Goal: Task Accomplishment & Management: Manage account settings

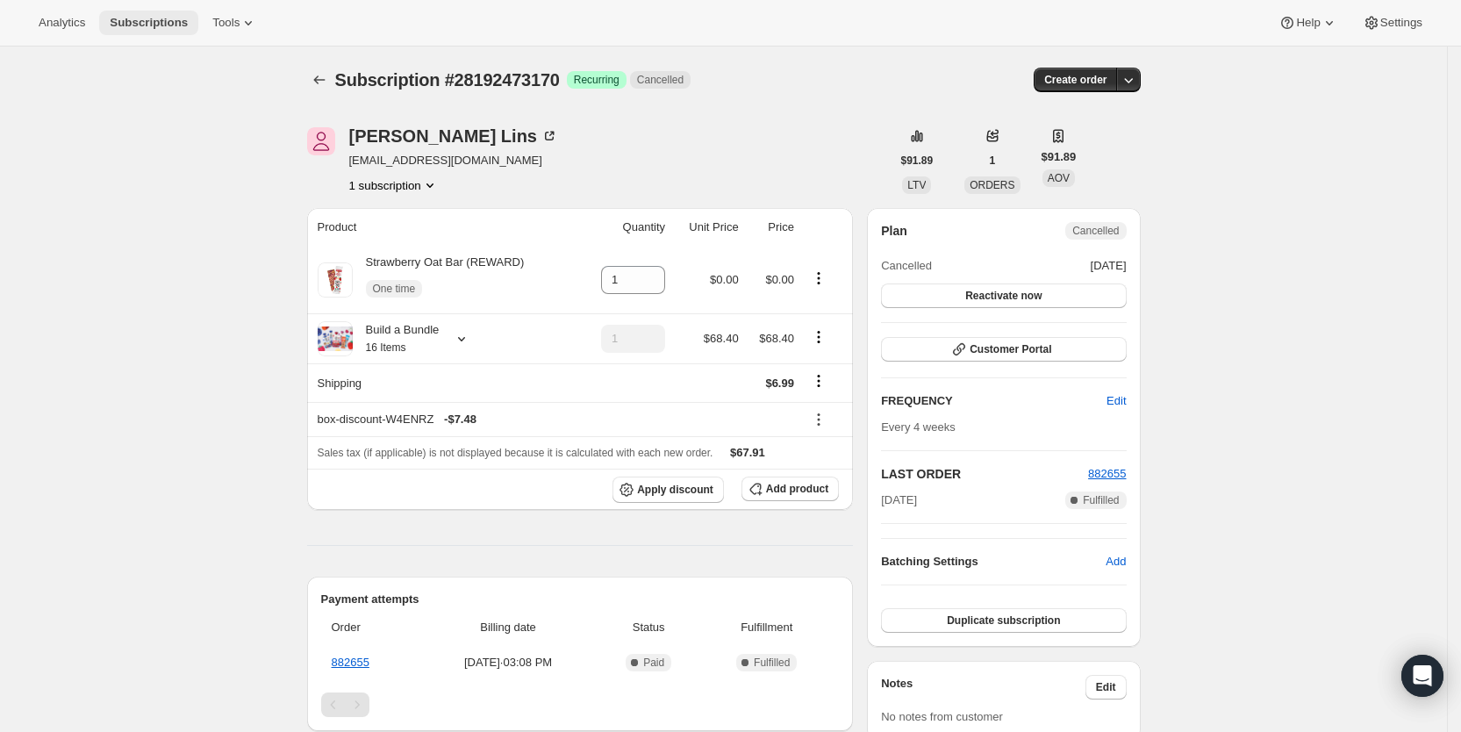
scroll to position [380, 0]
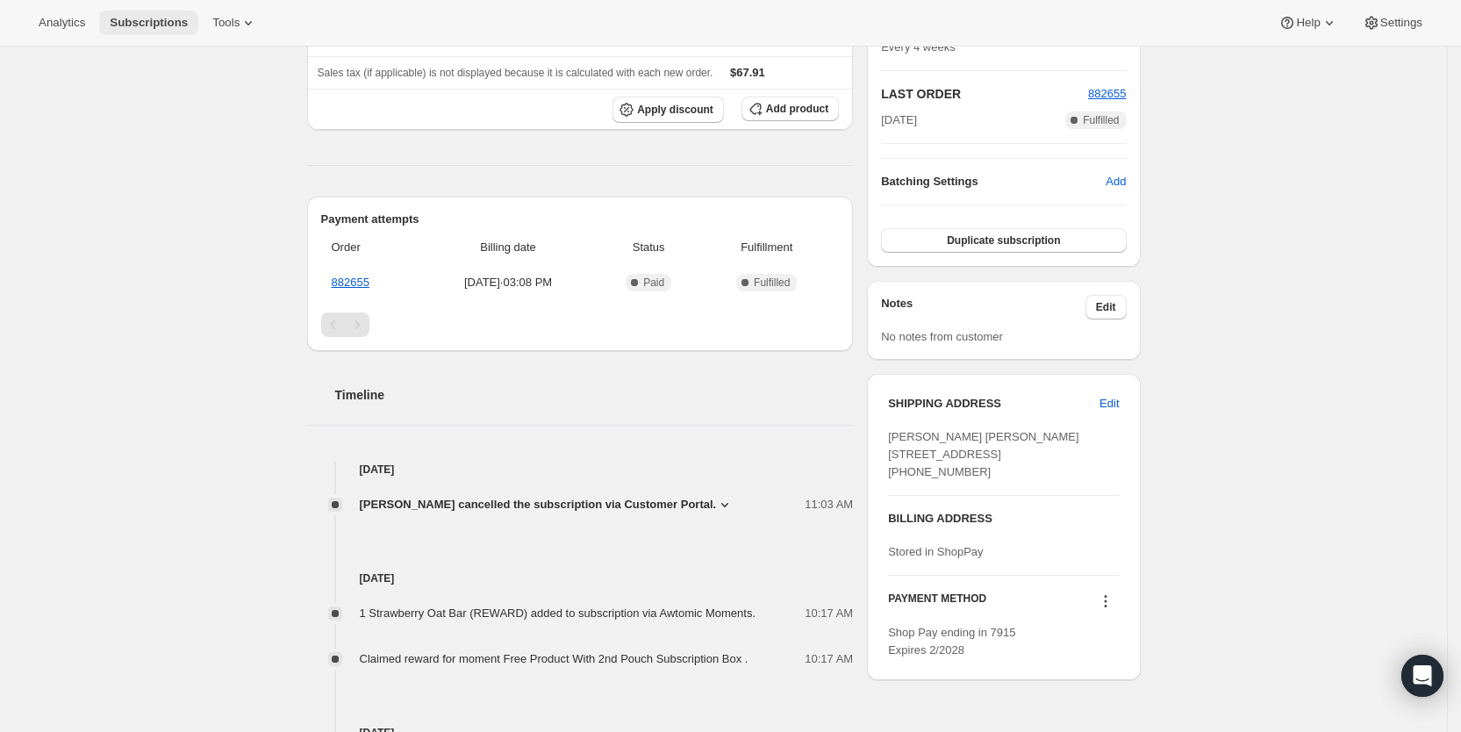
click at [125, 21] on span "Subscriptions" at bounding box center [149, 23] width 78 height 14
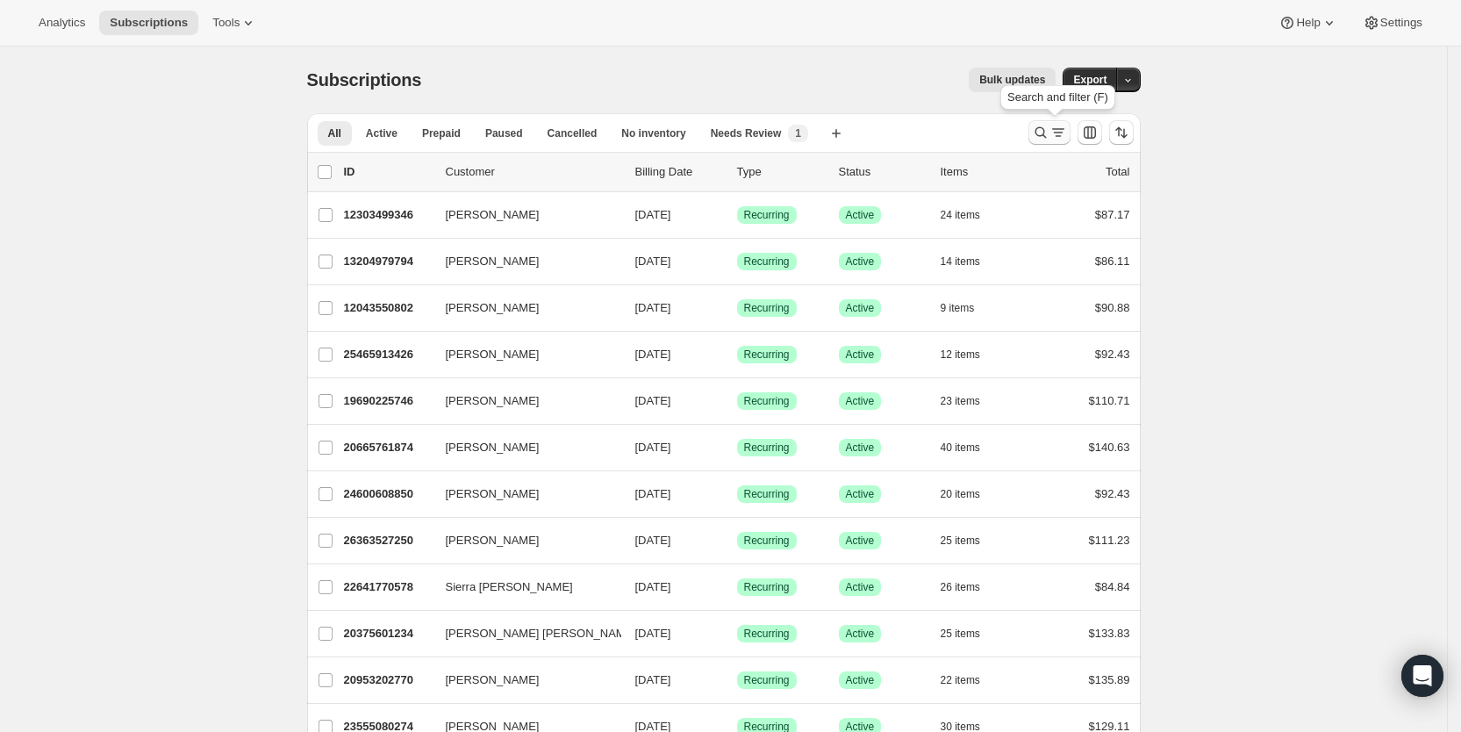
click at [1059, 136] on icon "Search and filter results" at bounding box center [1058, 133] width 18 height 18
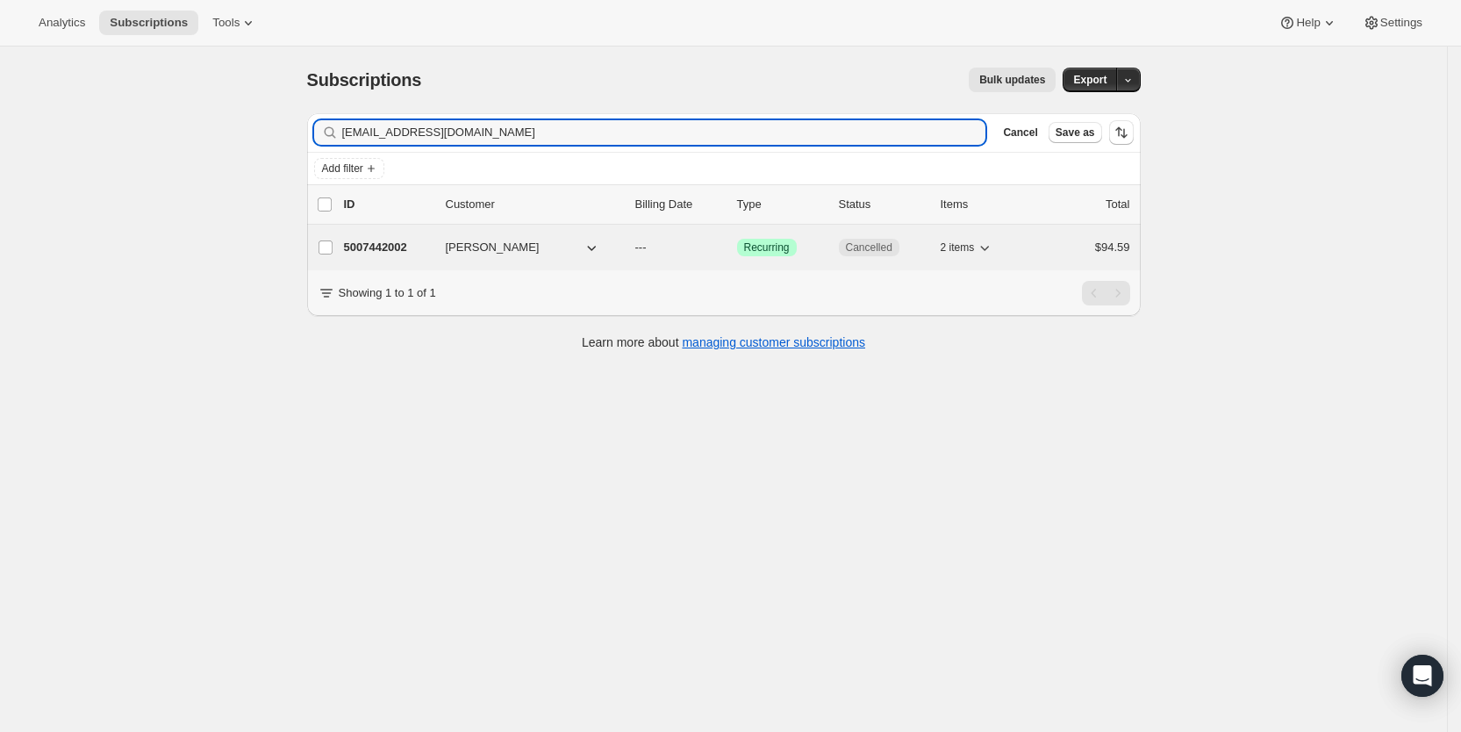
type input "[EMAIL_ADDRESS][DOMAIN_NAME]"
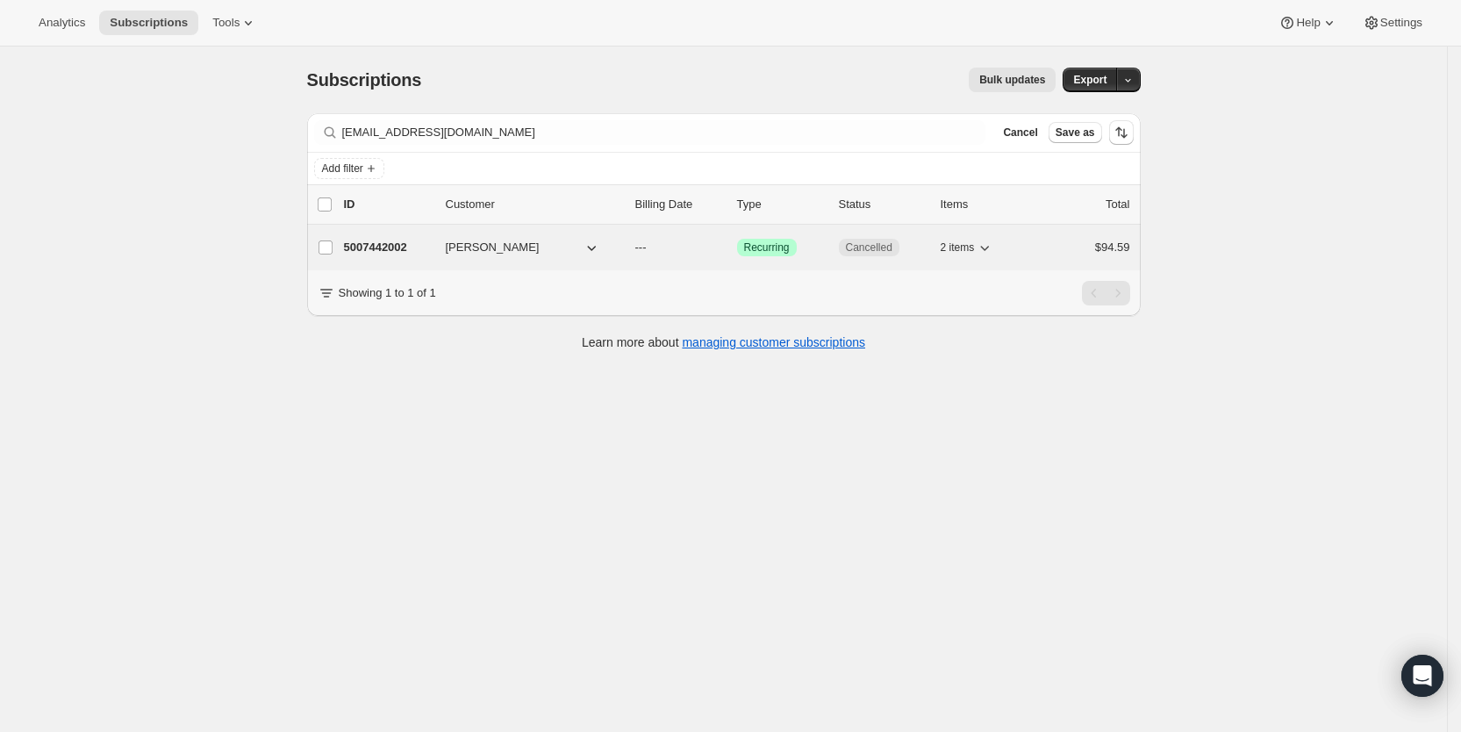
click at [647, 247] on span "---" at bounding box center [640, 246] width 11 height 13
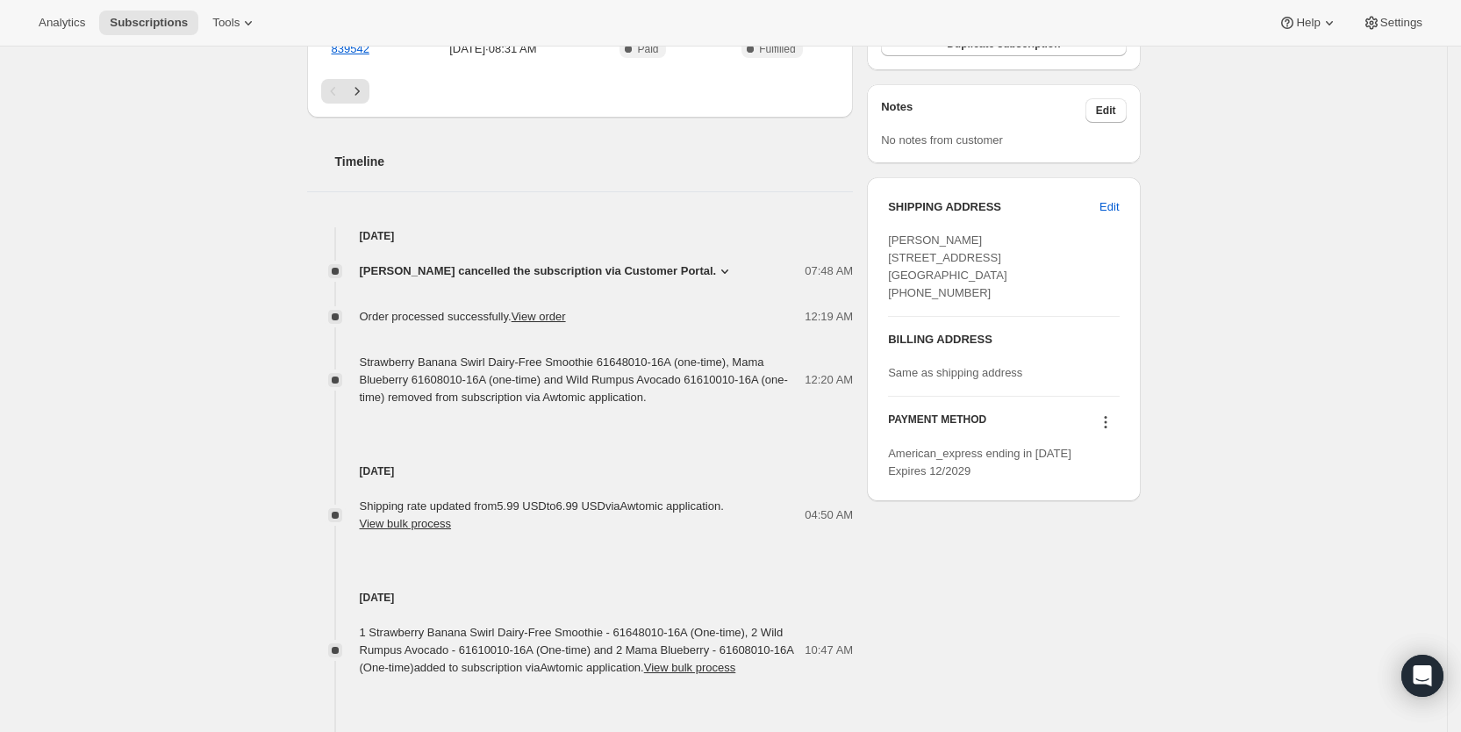
scroll to position [584, 0]
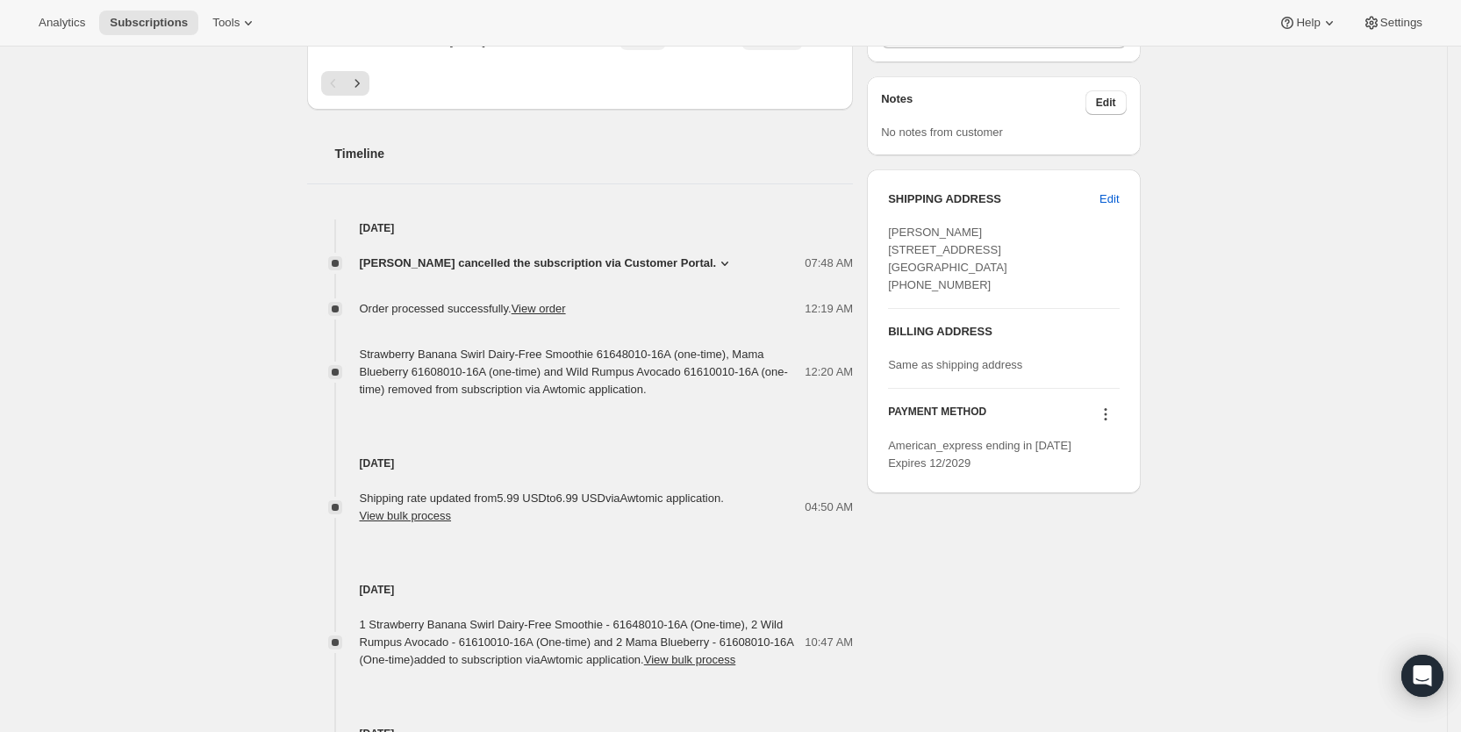
click at [716, 254] on icon at bounding box center [725, 263] width 18 height 18
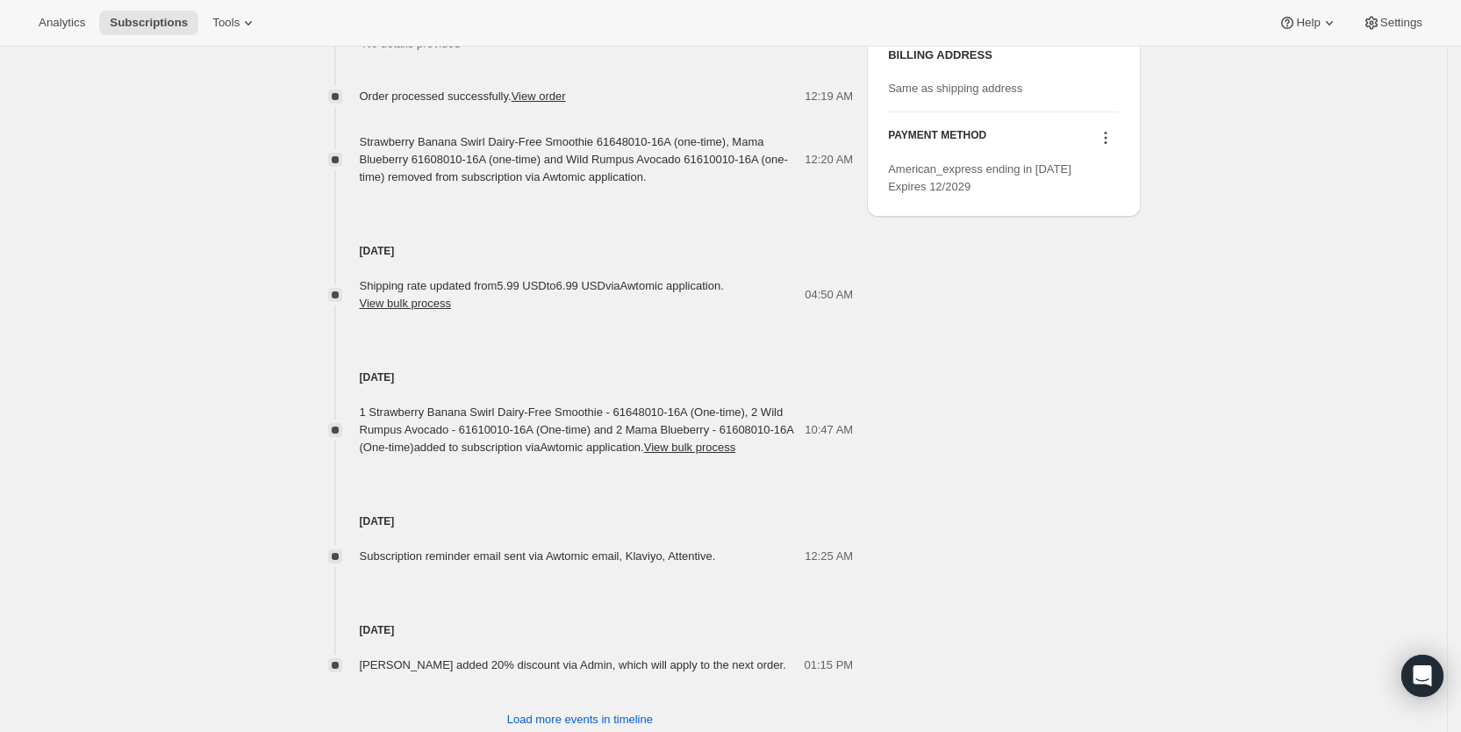
scroll to position [908, 0]
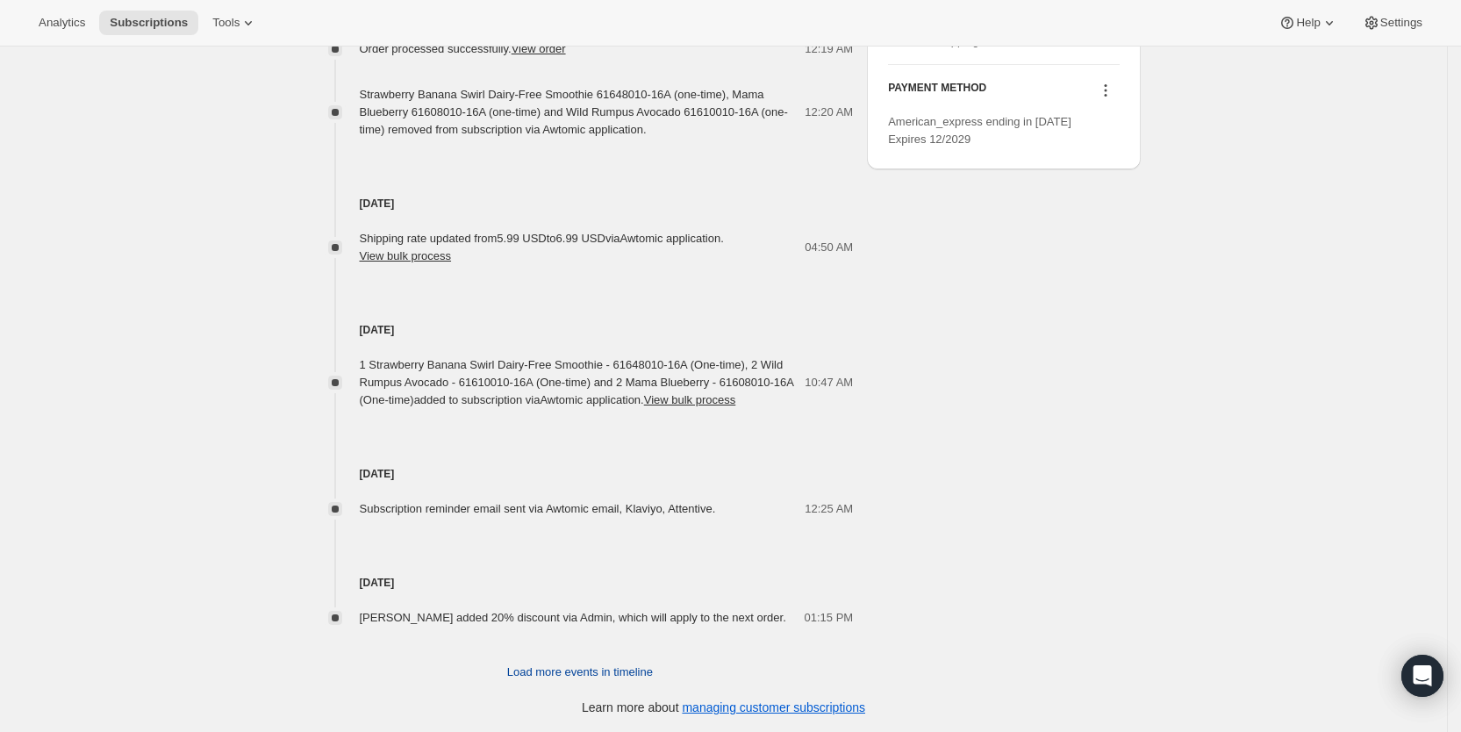
click at [623, 670] on span "Load more events in timeline" at bounding box center [580, 672] width 146 height 18
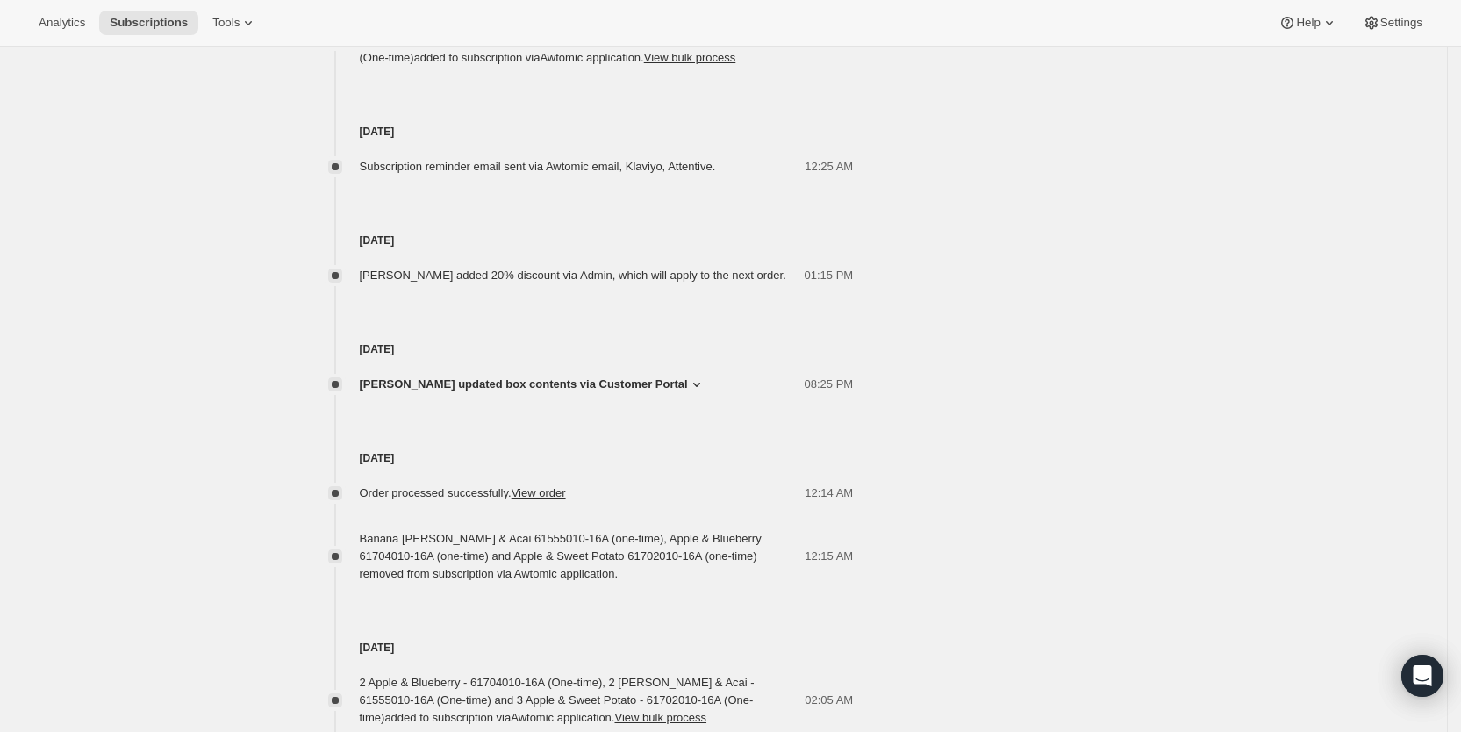
scroll to position [1259, 0]
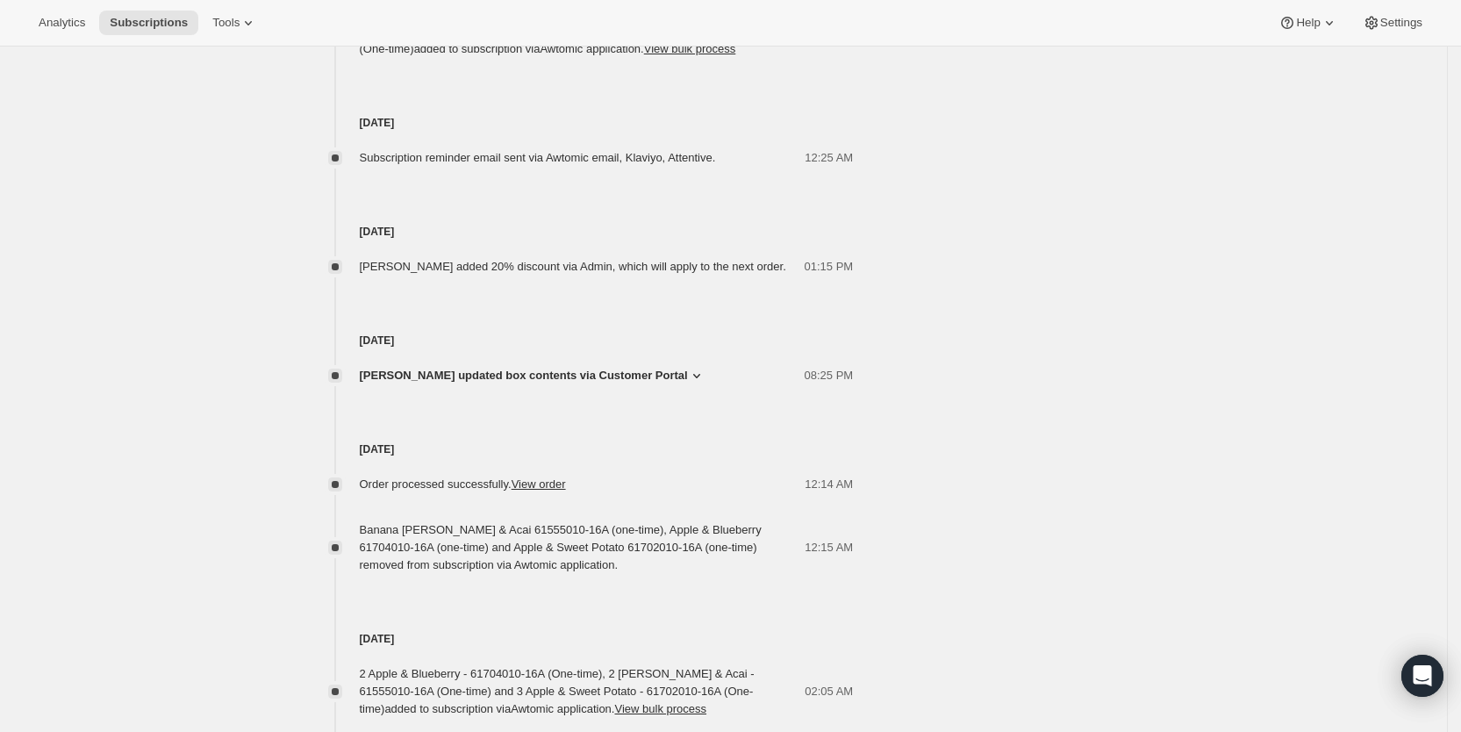
click at [688, 371] on icon at bounding box center [697, 376] width 18 height 18
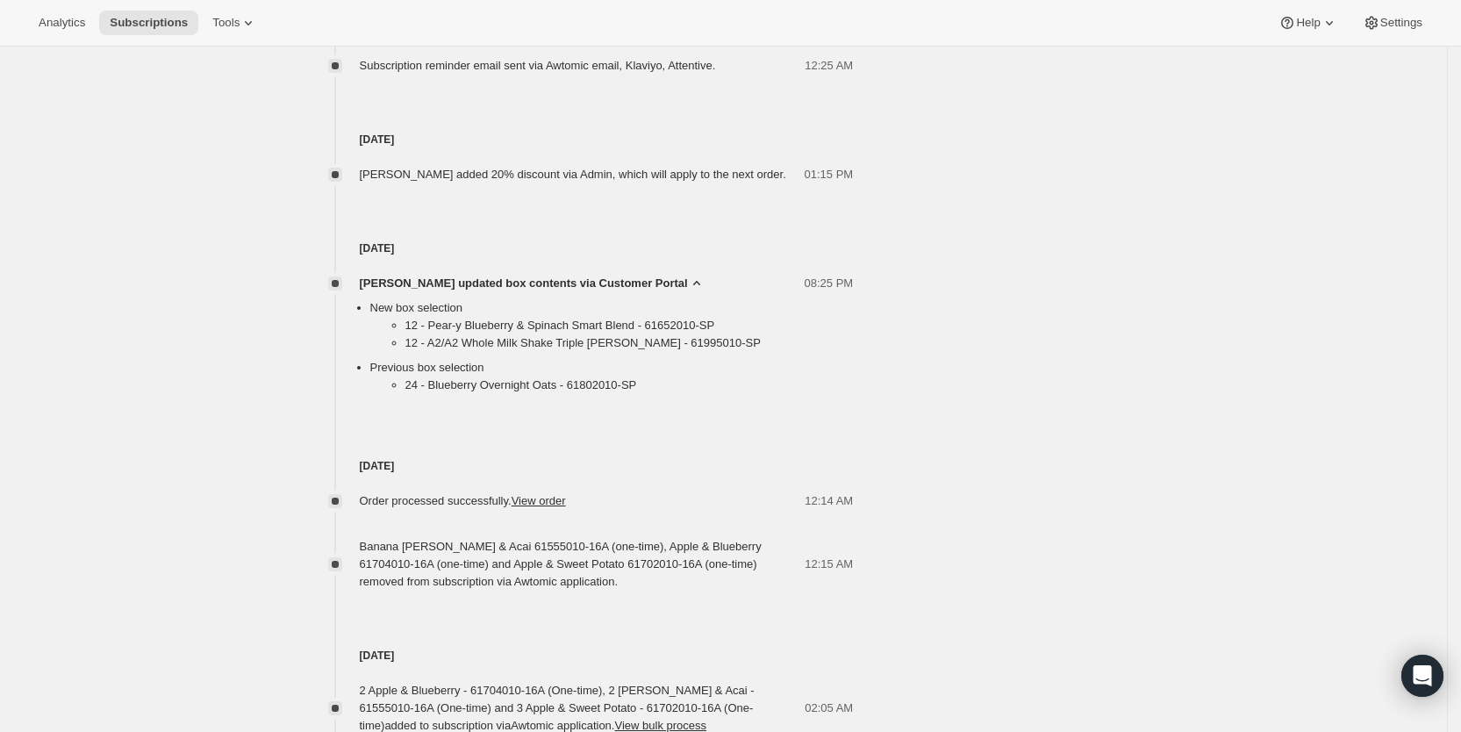
scroll to position [1308, 0]
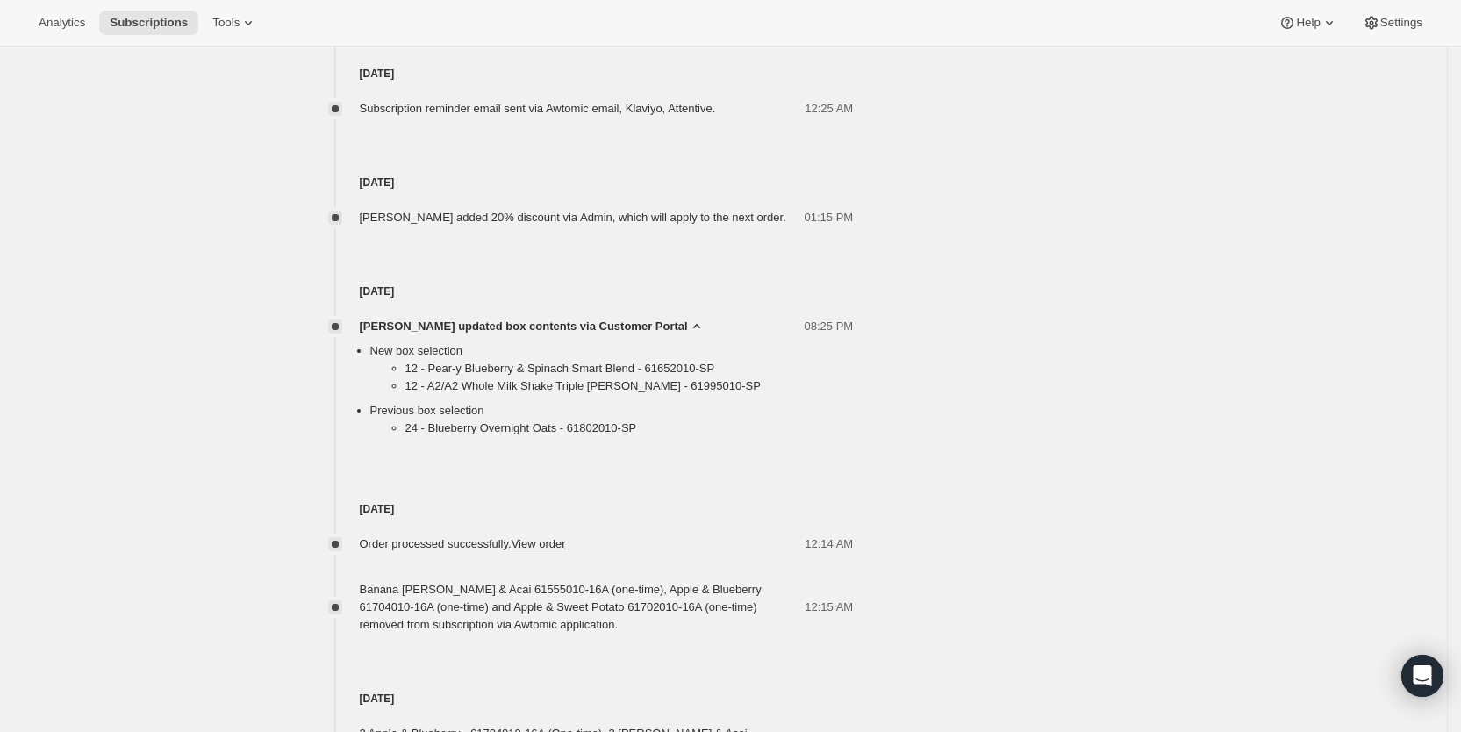
drag, startPoint x: 1278, startPoint y: 232, endPoint x: 1266, endPoint y: 237, distance: 12.6
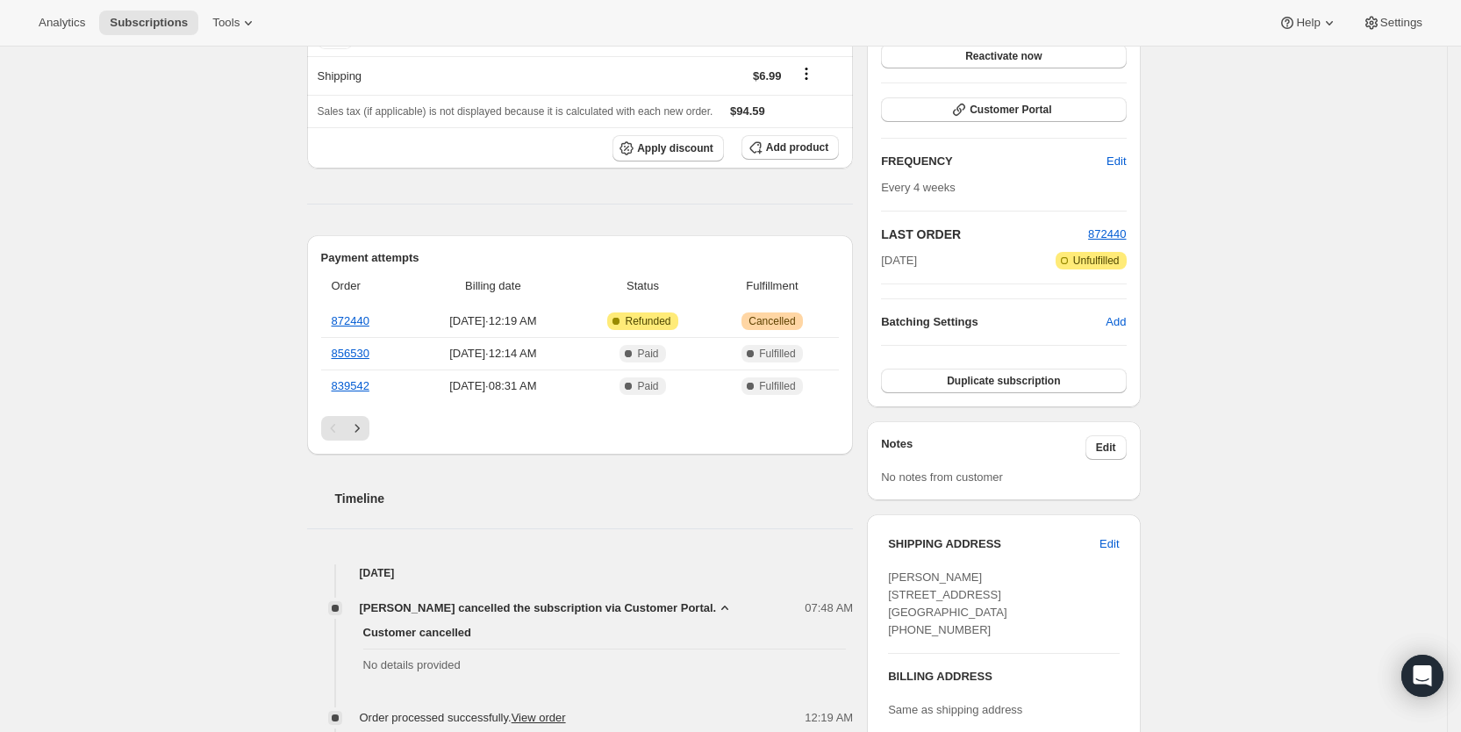
scroll to position [212, 0]
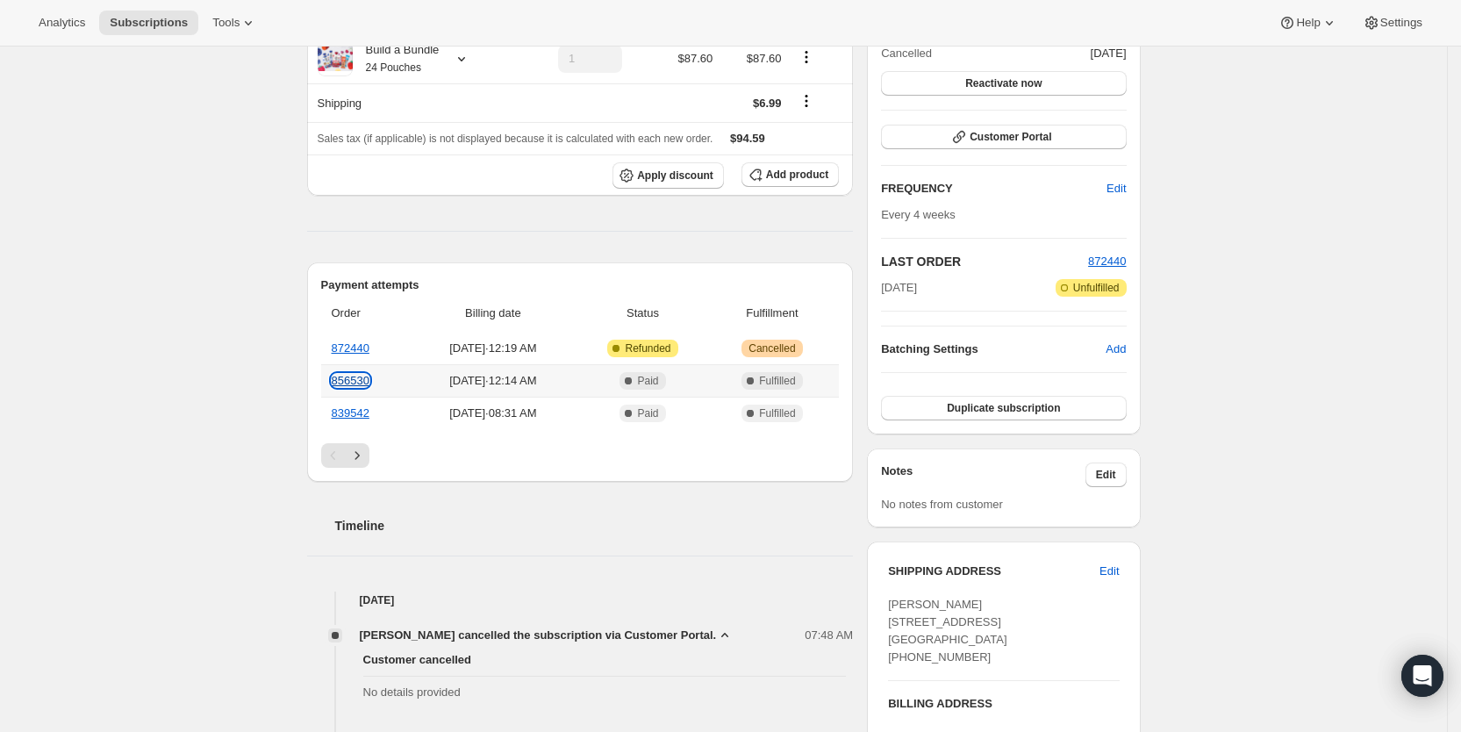
click at [362, 378] on link "856530" at bounding box center [351, 380] width 38 height 13
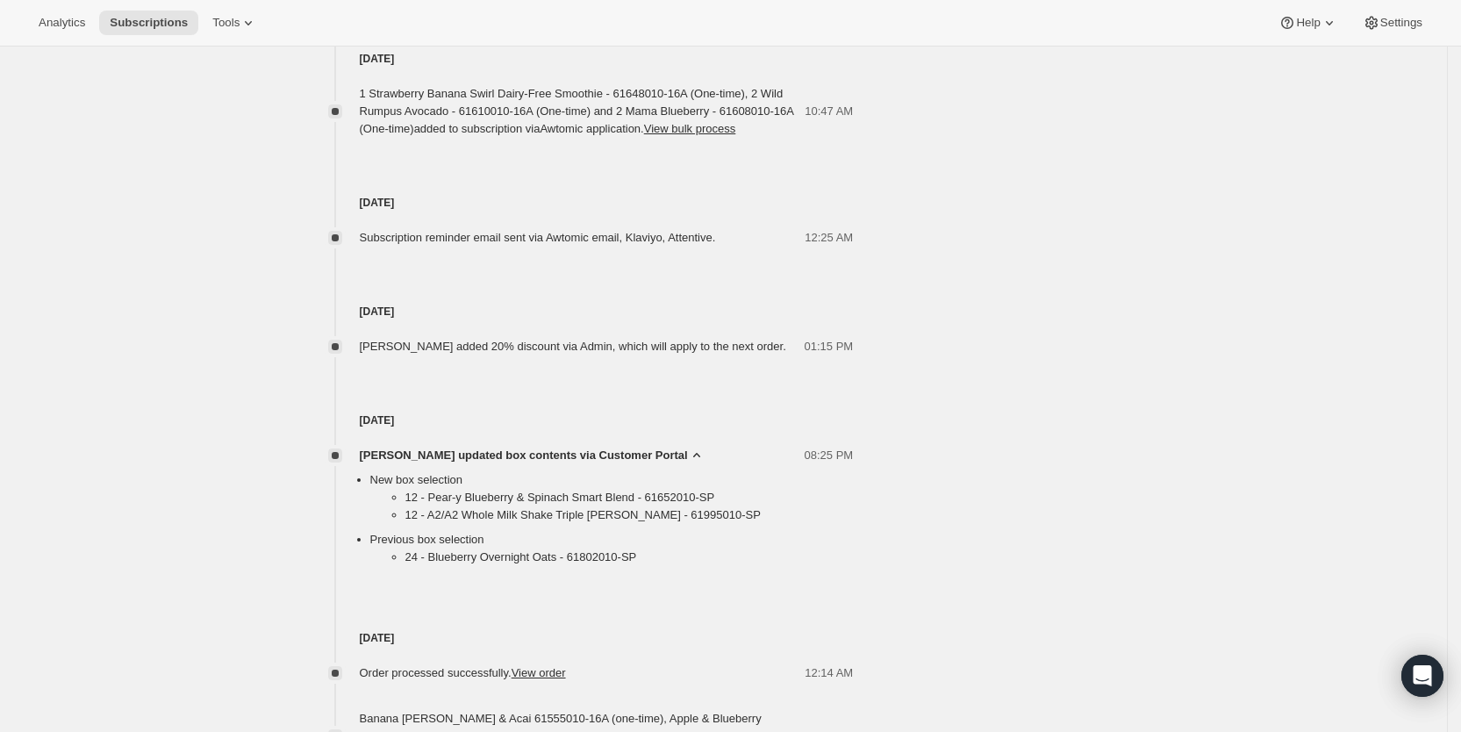
scroll to position [1259, 0]
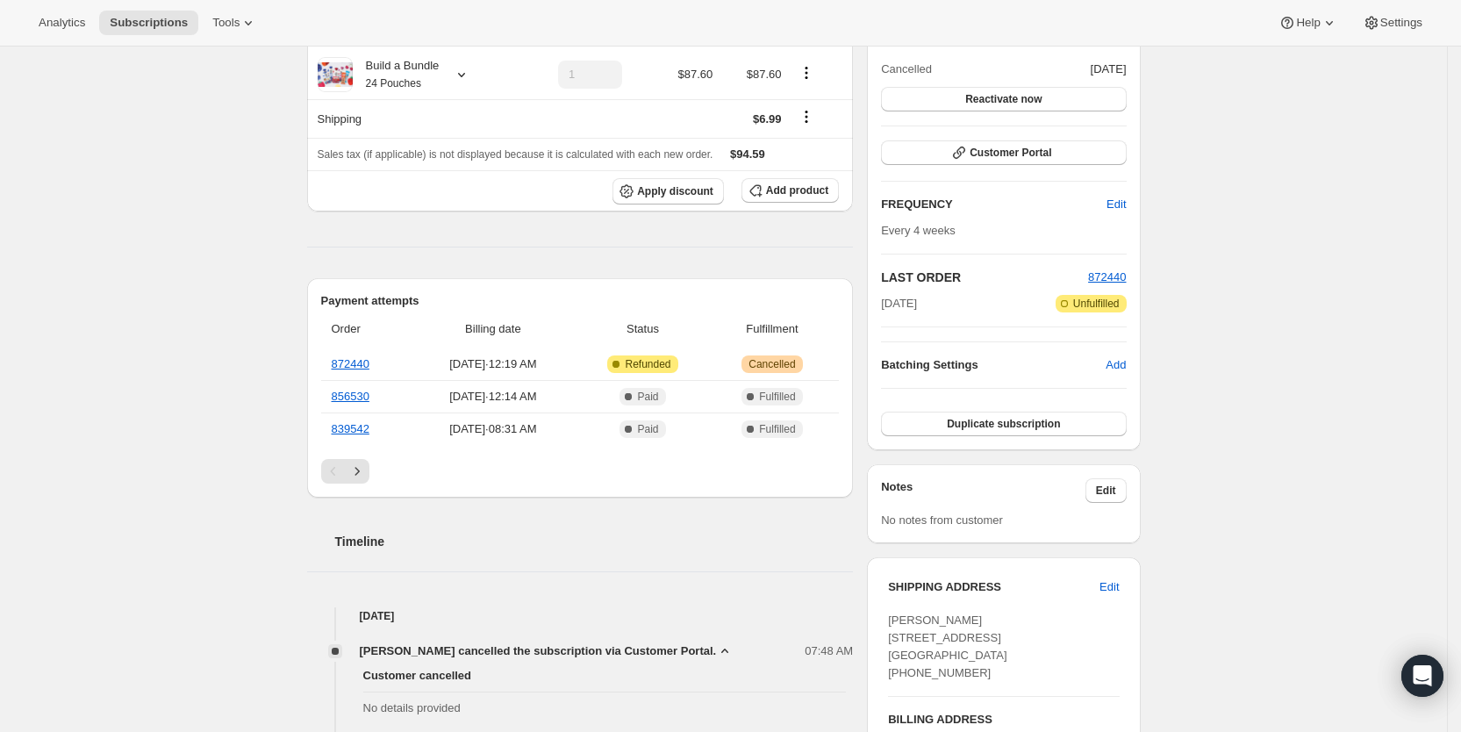
scroll to position [0, 0]
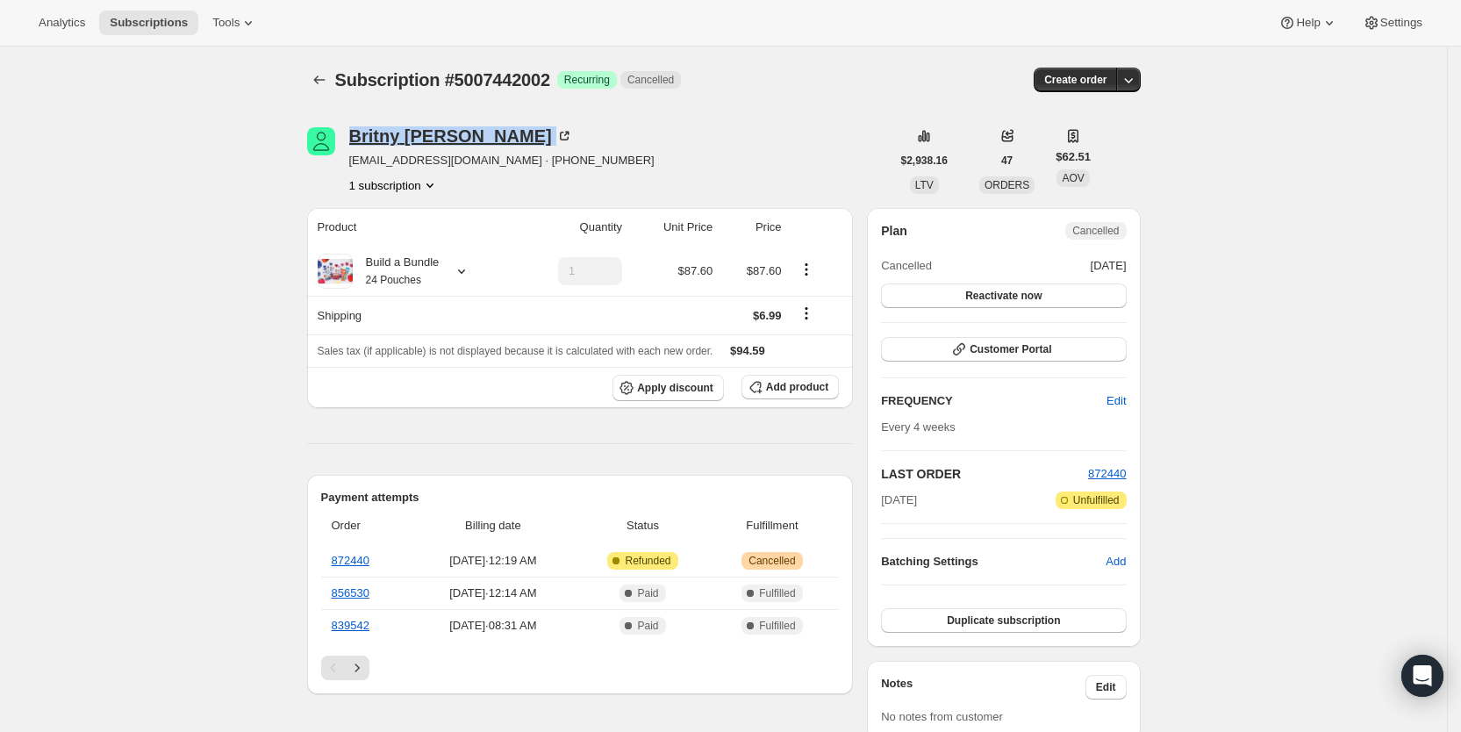
drag, startPoint x: 462, startPoint y: 141, endPoint x: 356, endPoint y: 138, distance: 106.2
click at [356, 138] on div "[PERSON_NAME]" at bounding box center [461, 136] width 224 height 18
click at [153, 11] on button "Subscriptions" at bounding box center [148, 23] width 99 height 25
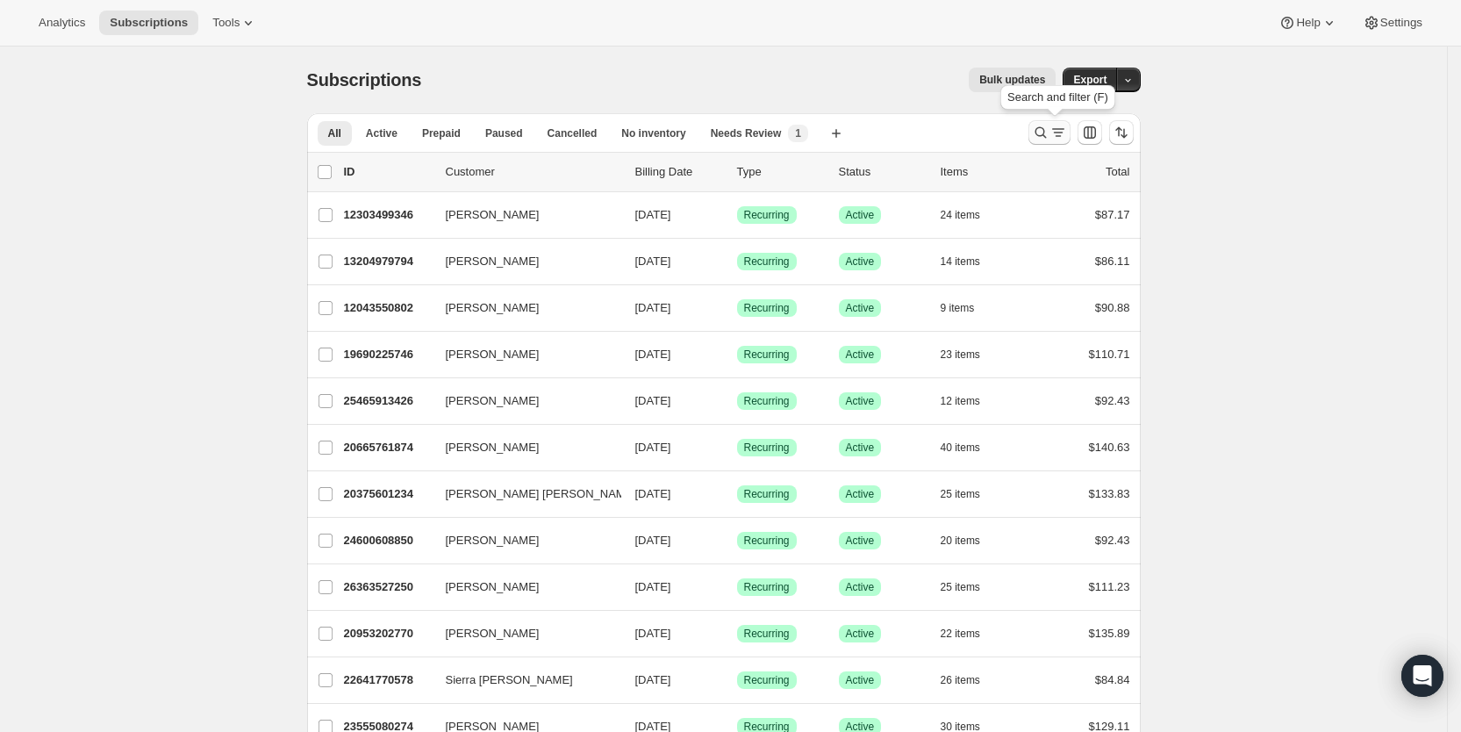
click at [1065, 133] on icon "Search and filter results" at bounding box center [1058, 133] width 18 height 18
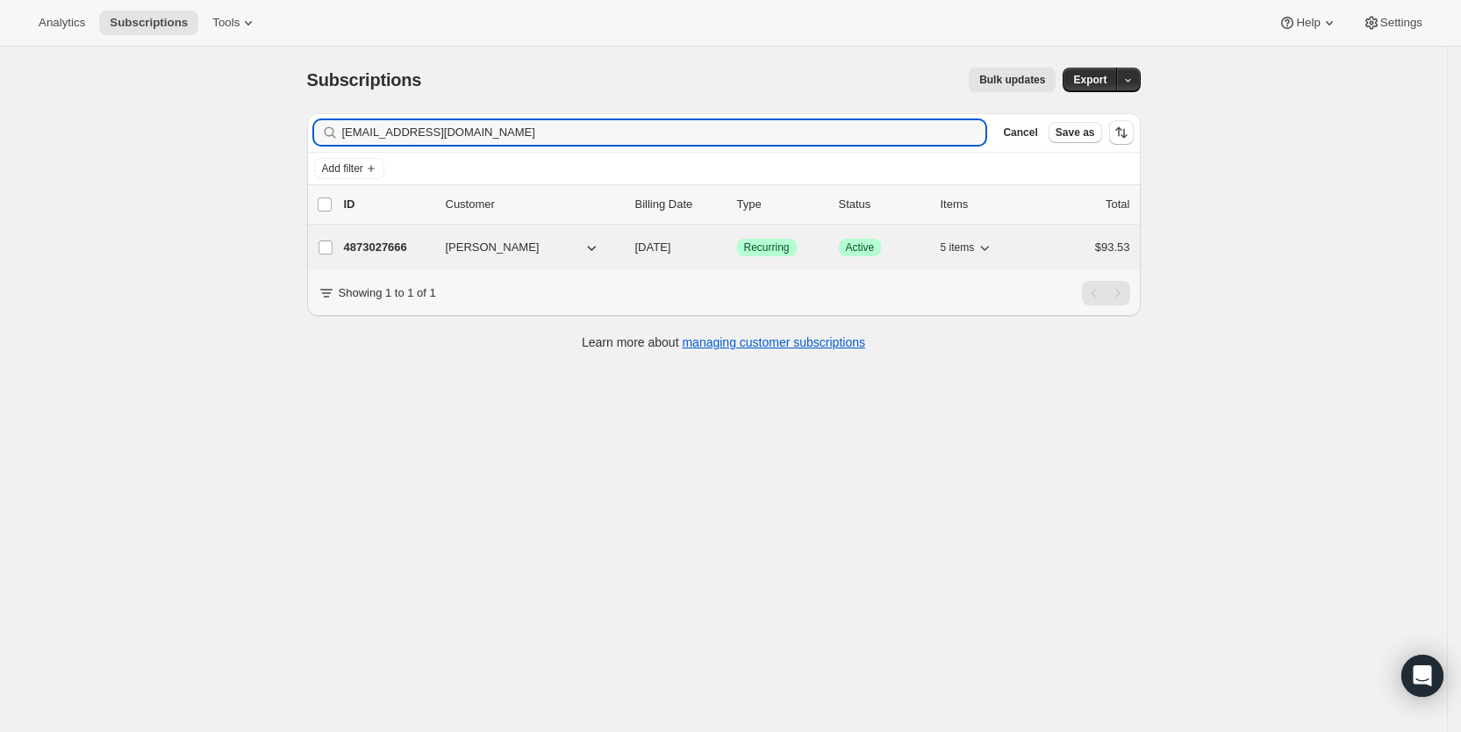
type input "[EMAIL_ADDRESS][DOMAIN_NAME]"
click at [669, 247] on span "[DATE]" at bounding box center [653, 246] width 36 height 13
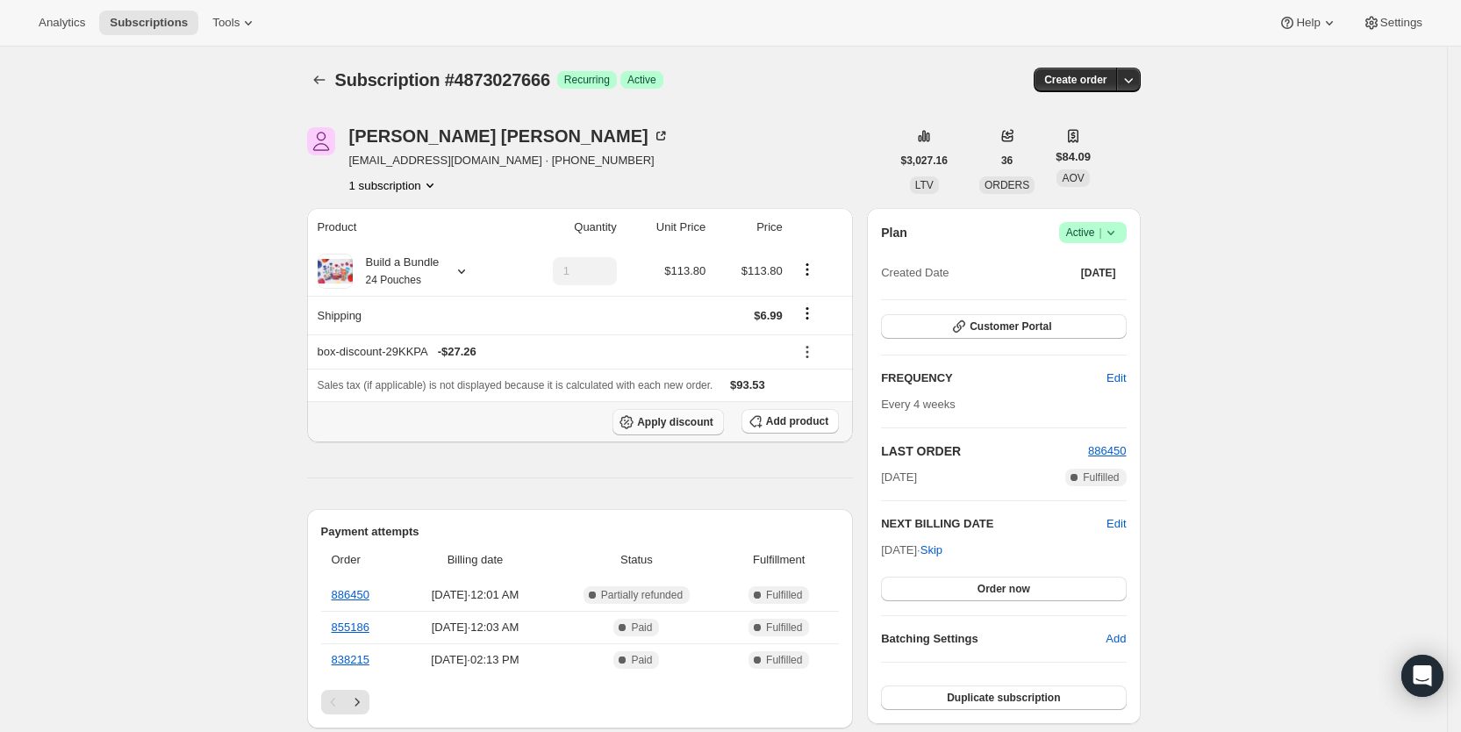
click at [685, 425] on span "Apply discount" at bounding box center [675, 422] width 76 height 14
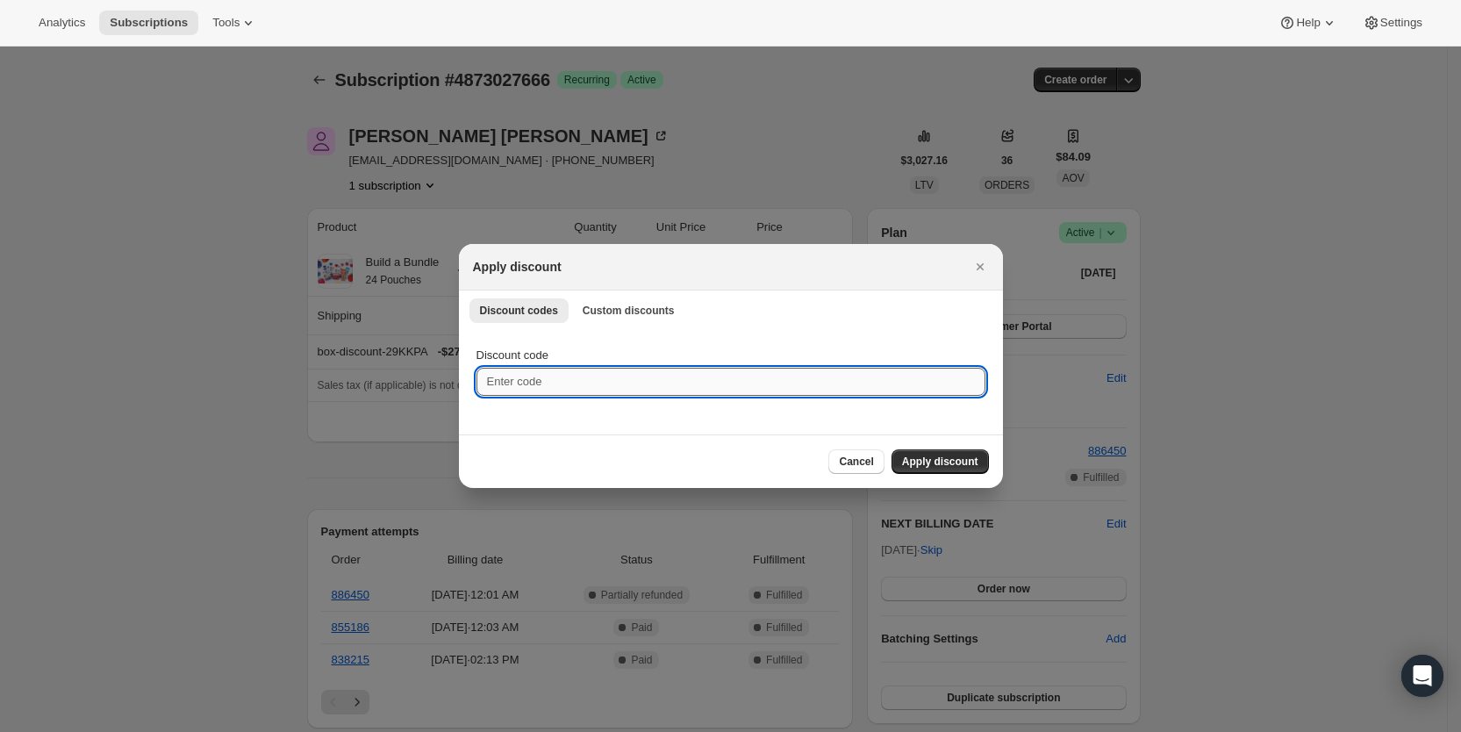
click at [561, 388] on input "Discount code" at bounding box center [730, 382] width 509 height 28
type input "CR_25"
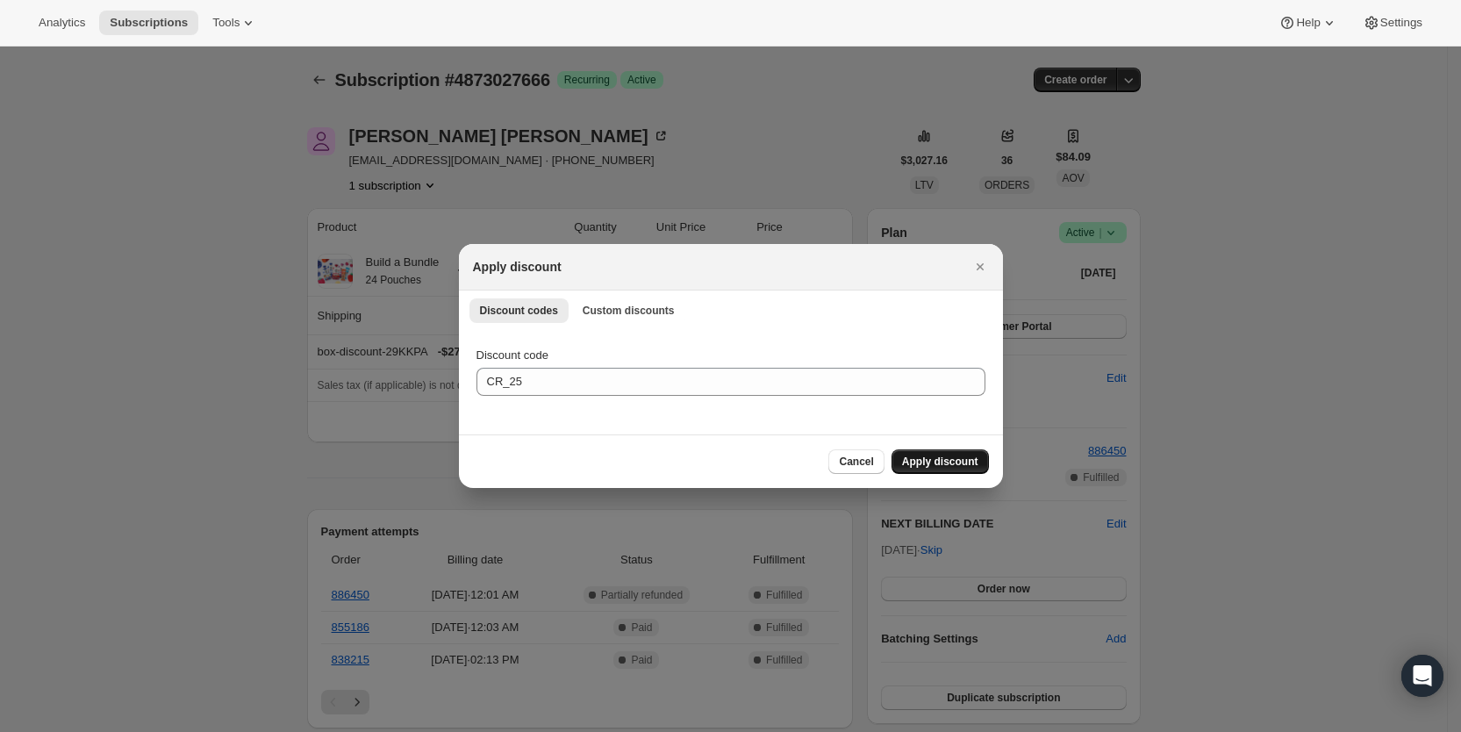
click at [938, 465] on span "Apply discount" at bounding box center [940, 462] width 76 height 14
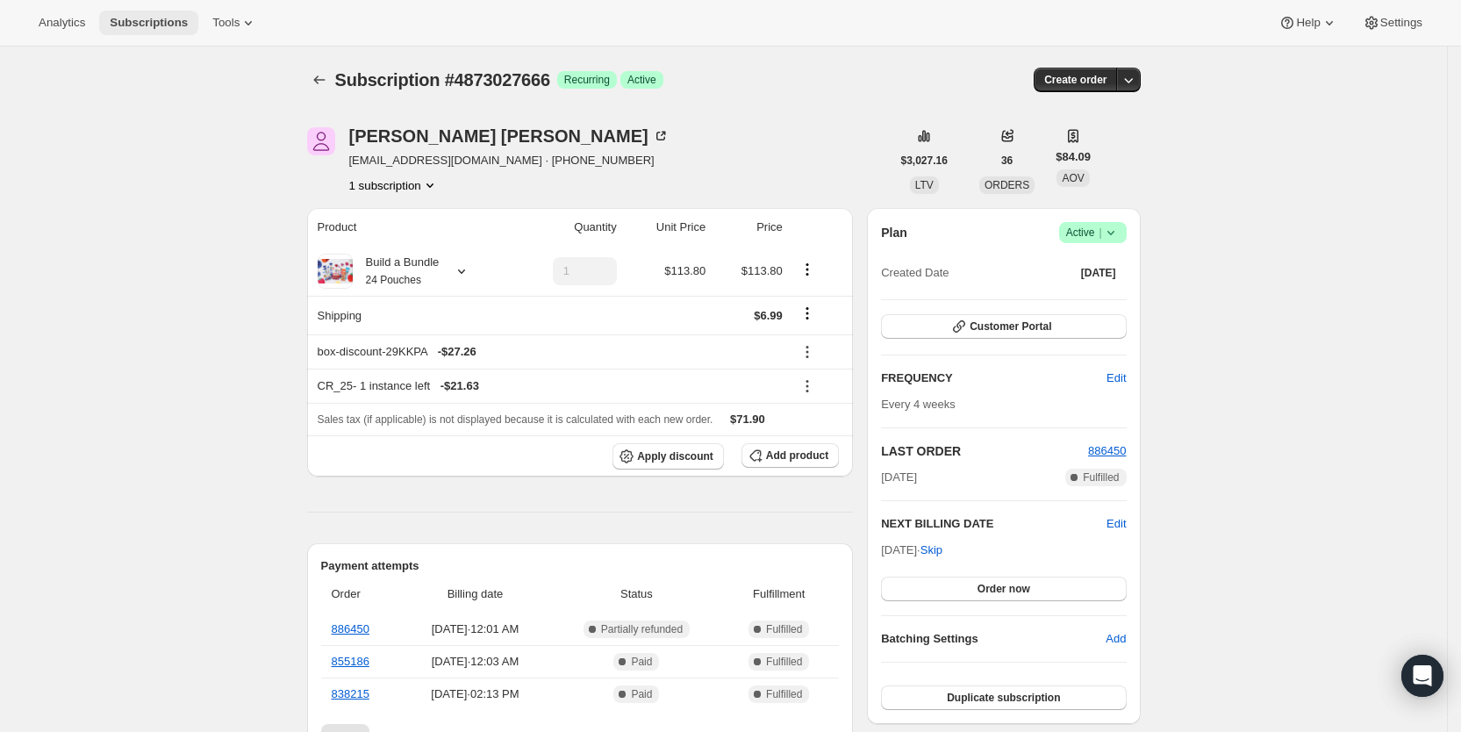
click at [151, 24] on span "Subscriptions" at bounding box center [149, 23] width 78 height 14
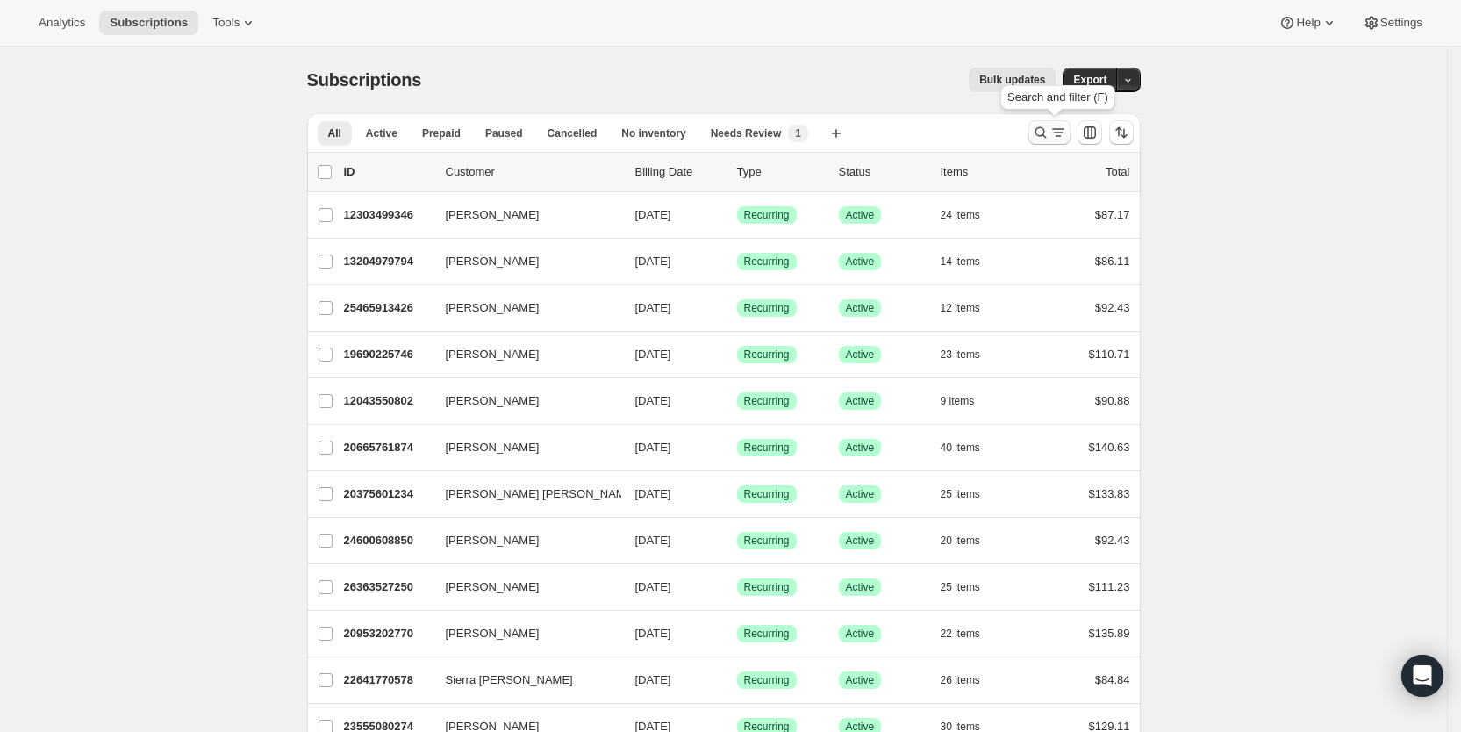
click at [1056, 133] on icon "Search and filter results" at bounding box center [1058, 133] width 18 height 18
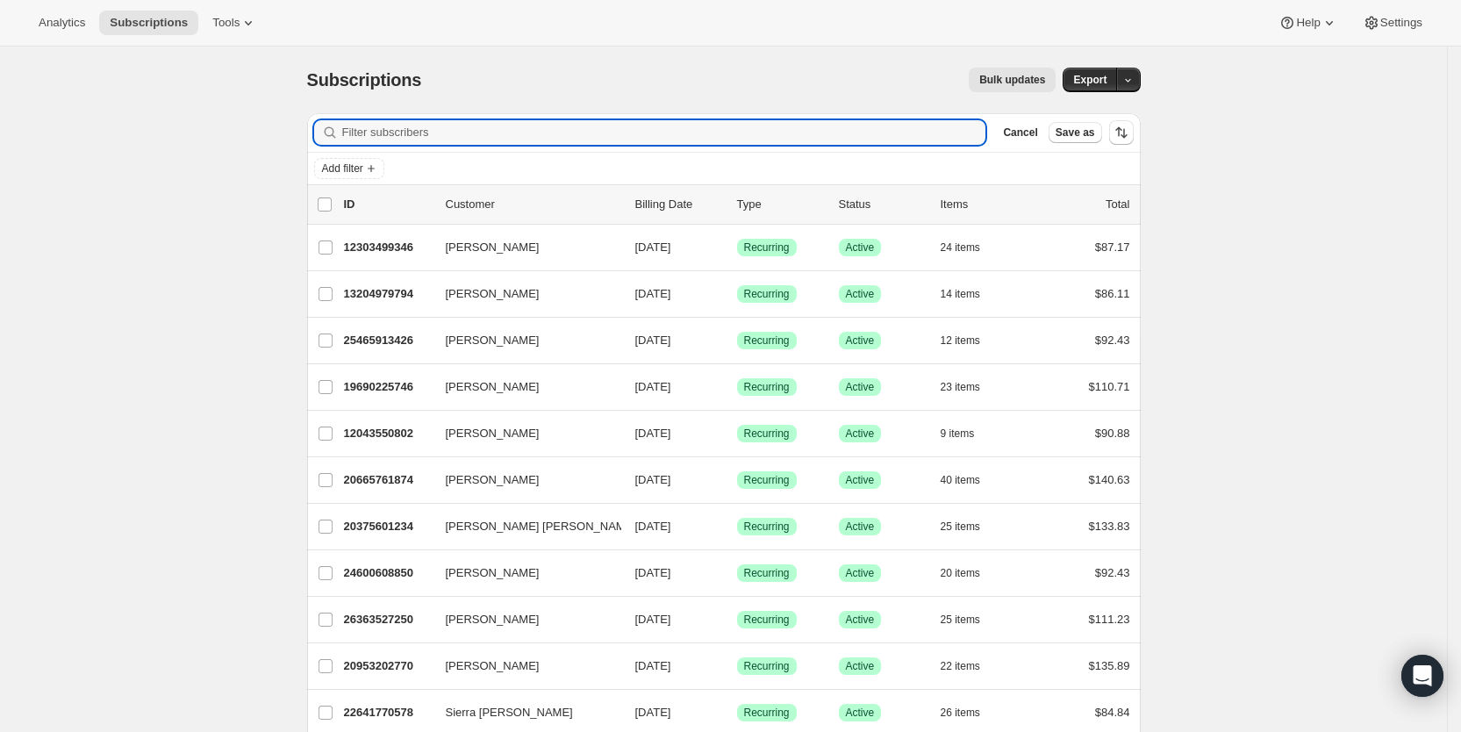
paste input "[EMAIL_ADDRESS][DOMAIN_NAME]"
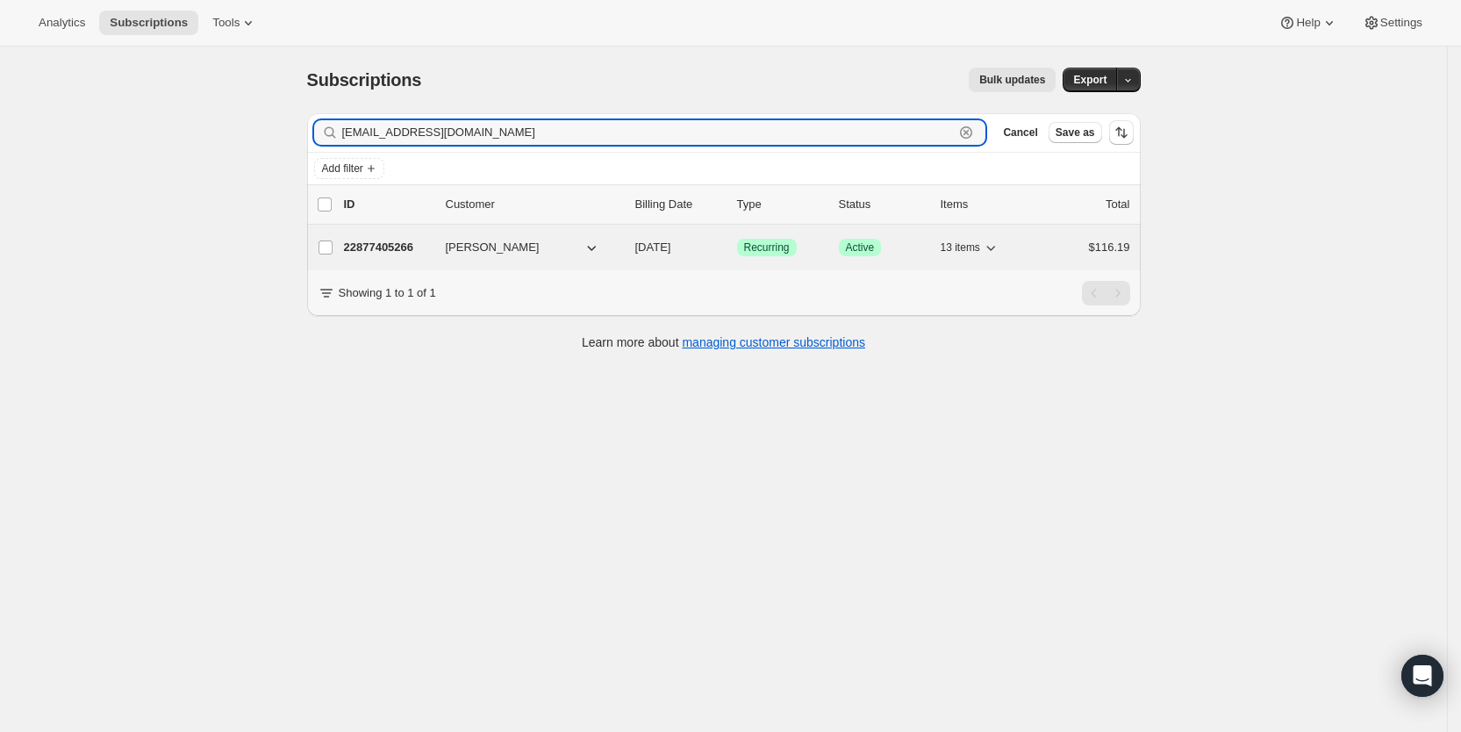
type input "[EMAIL_ADDRESS][DOMAIN_NAME]"
click at [671, 245] on span "[DATE]" at bounding box center [653, 246] width 36 height 13
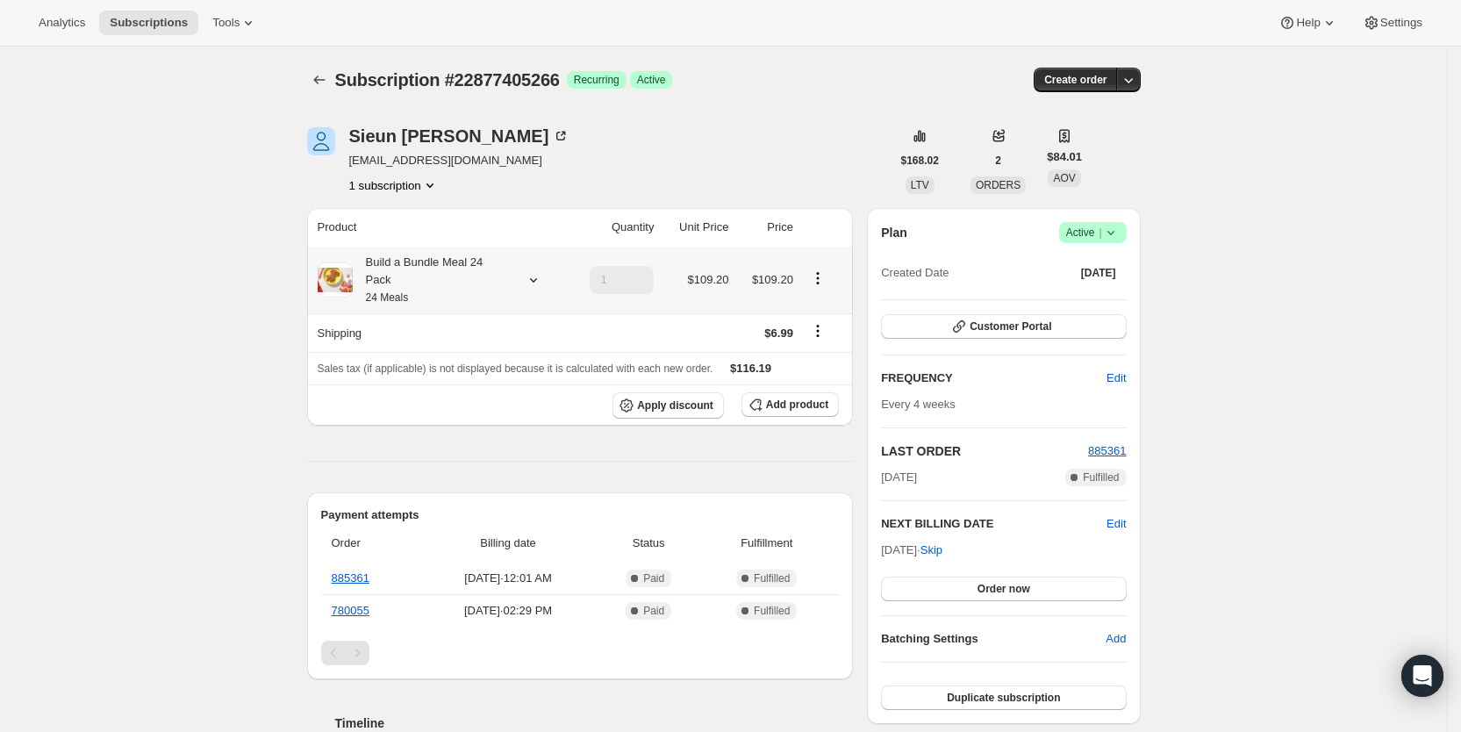
click at [536, 278] on icon at bounding box center [532, 280] width 7 height 4
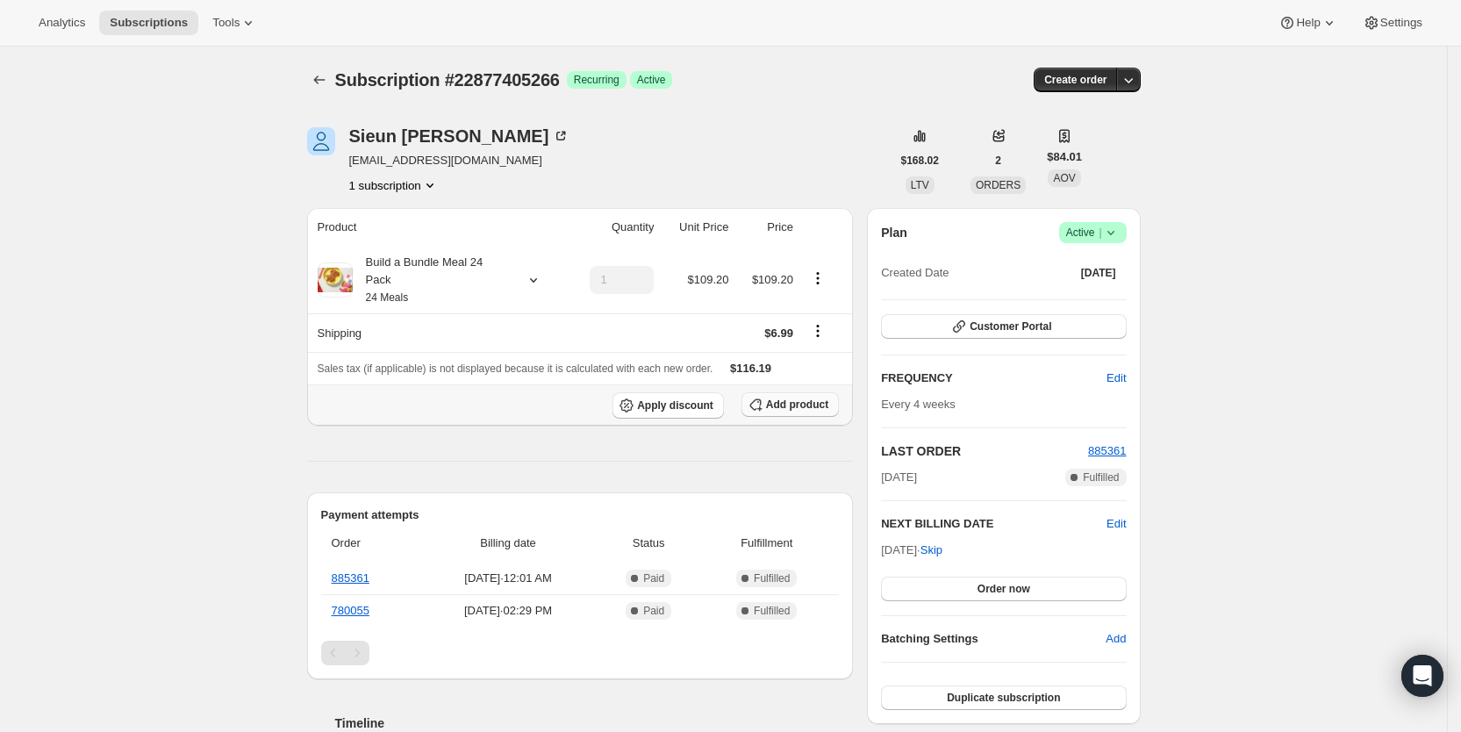
click at [810, 397] on span "Add product" at bounding box center [797, 404] width 62 height 14
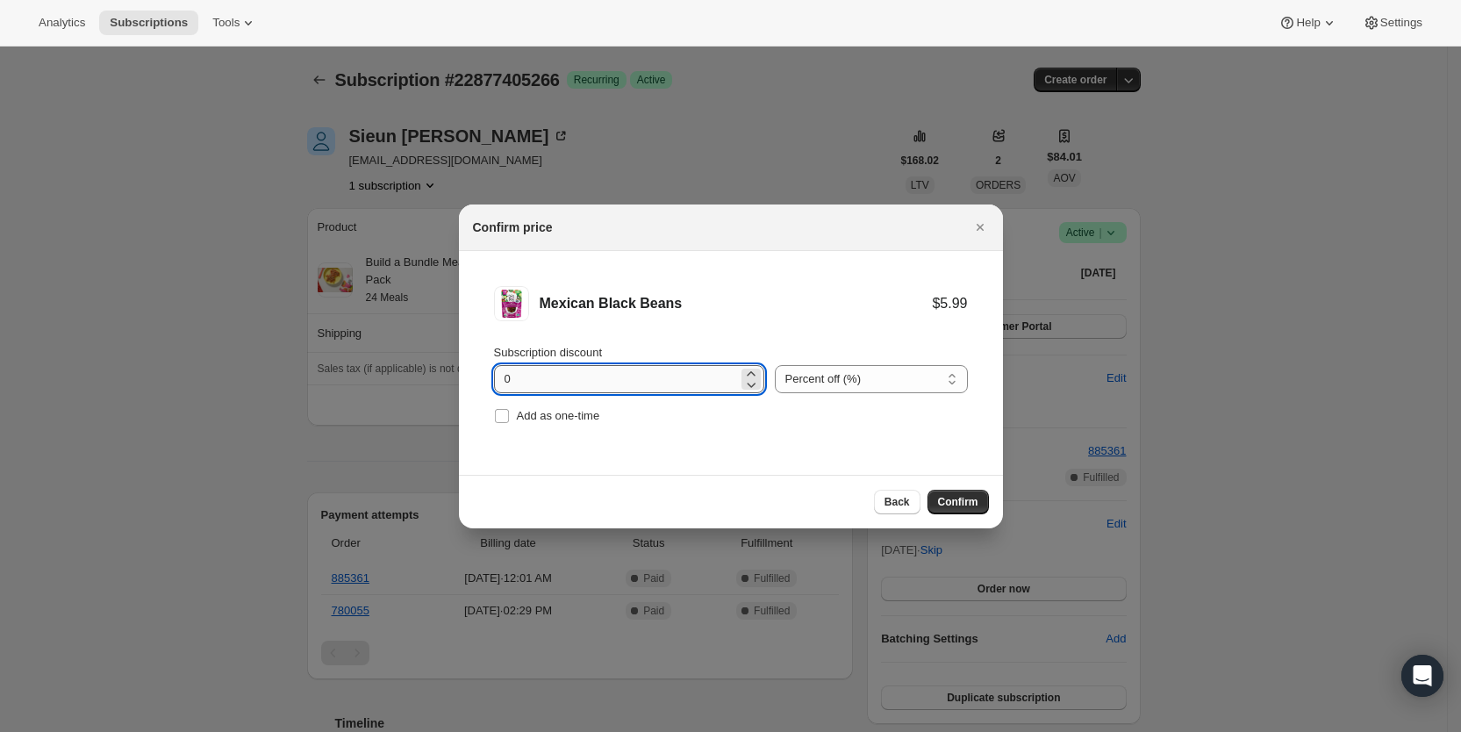
drag, startPoint x: 504, startPoint y: 374, endPoint x: 524, endPoint y: 373, distance: 20.2
click at [524, 373] on input "0" at bounding box center [616, 379] width 244 height 28
type input "100"
click at [524, 412] on span "Add as one-time" at bounding box center [558, 415] width 83 height 13
click at [509, 412] on input "Add as one-time" at bounding box center [502, 416] width 14 height 14
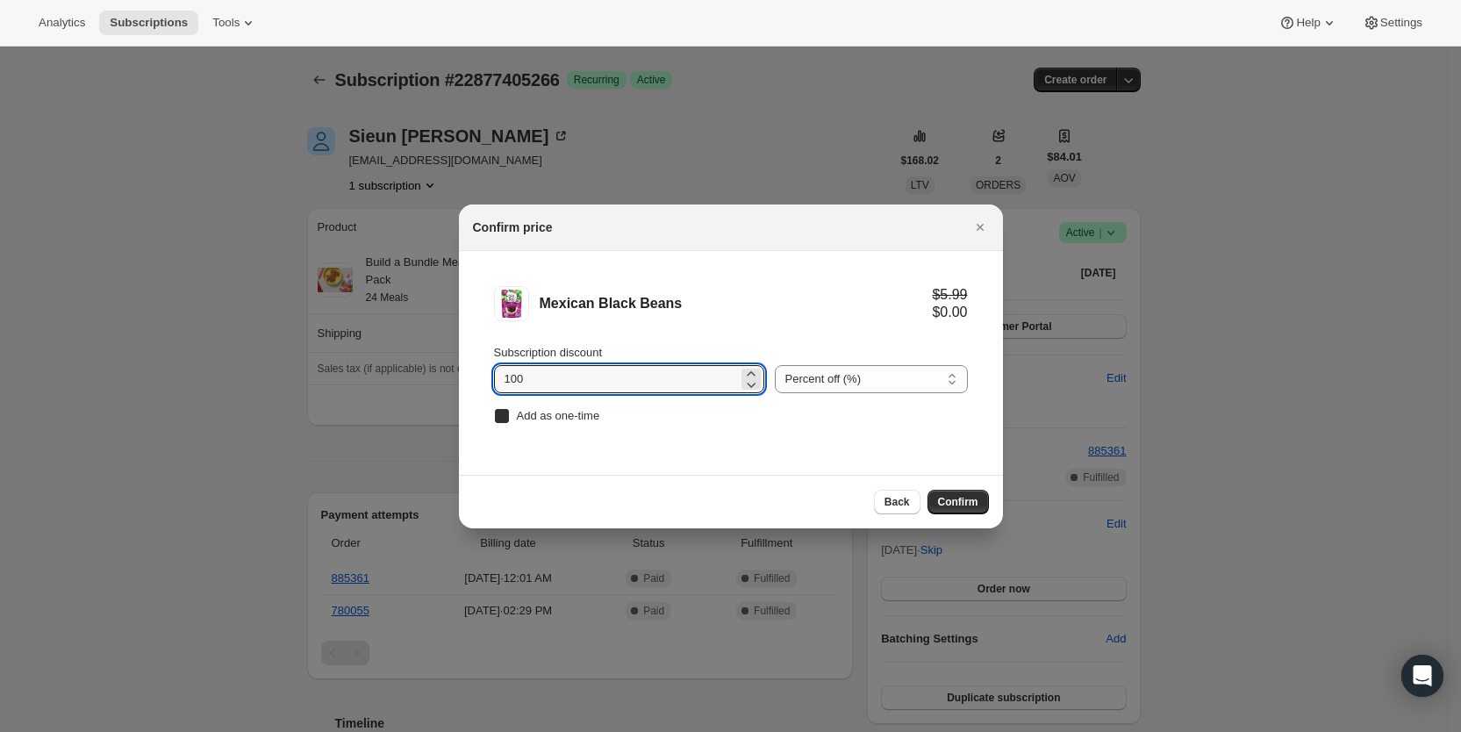
checkbox input "true"
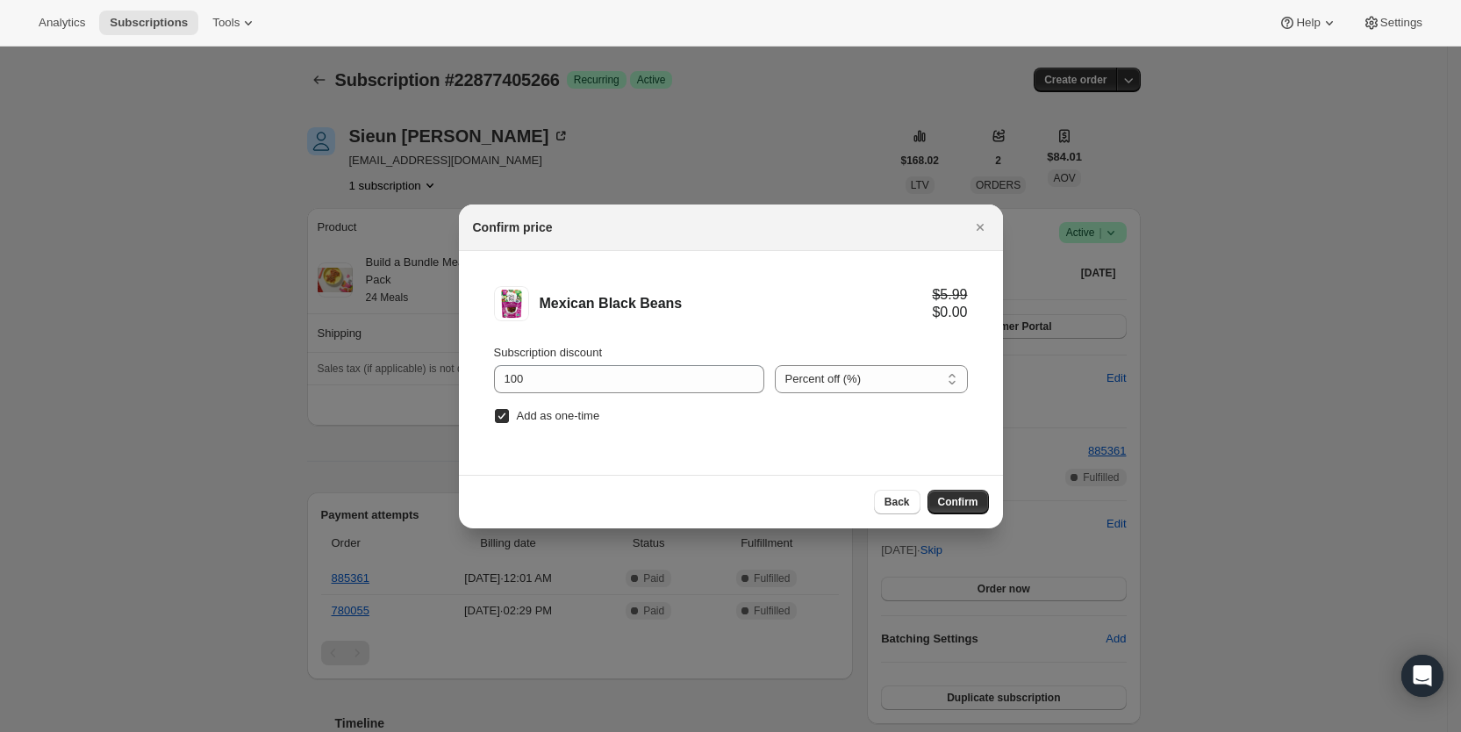
drag, startPoint x: 955, startPoint y: 495, endPoint x: 913, endPoint y: 493, distance: 41.3
click at [955, 495] on span "Confirm" at bounding box center [958, 502] width 40 height 14
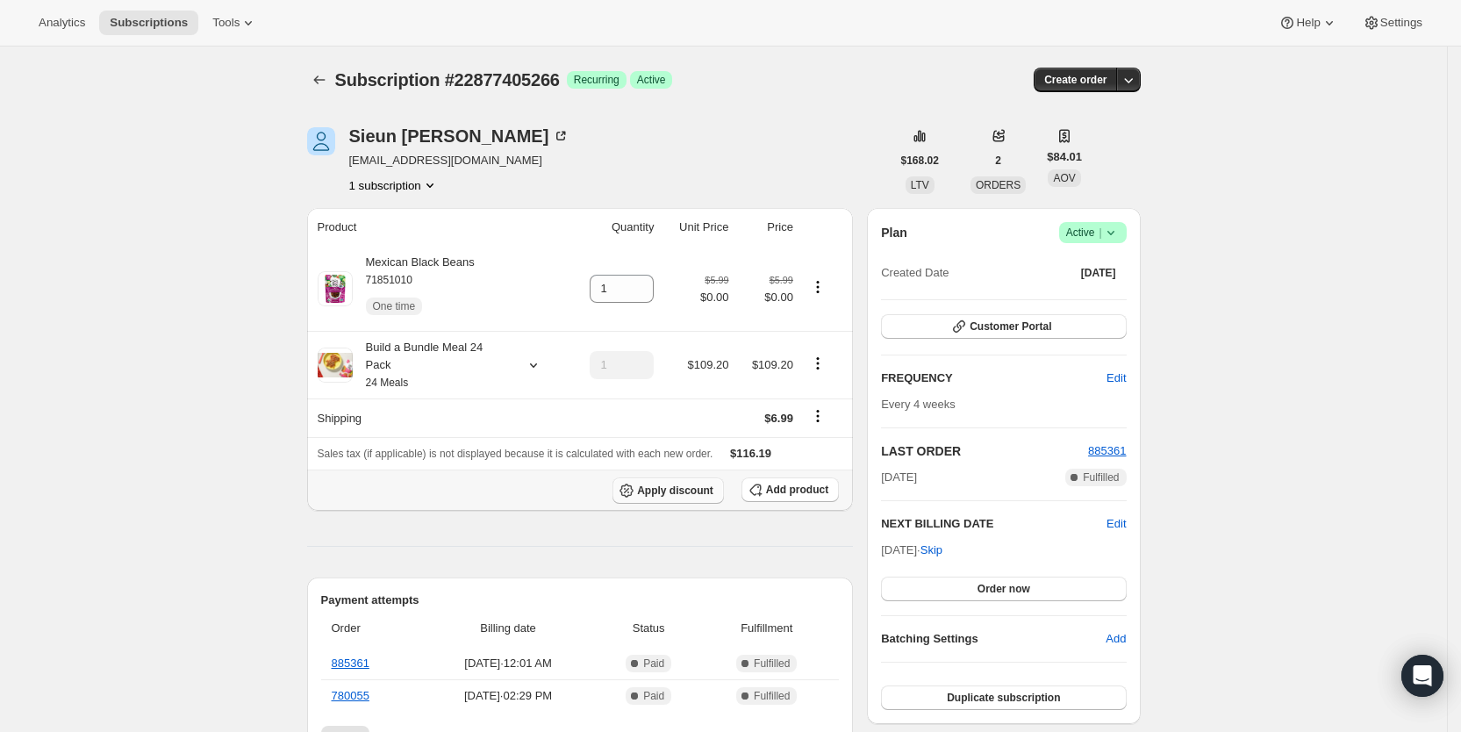
click at [684, 483] on span "Apply discount" at bounding box center [675, 490] width 76 height 14
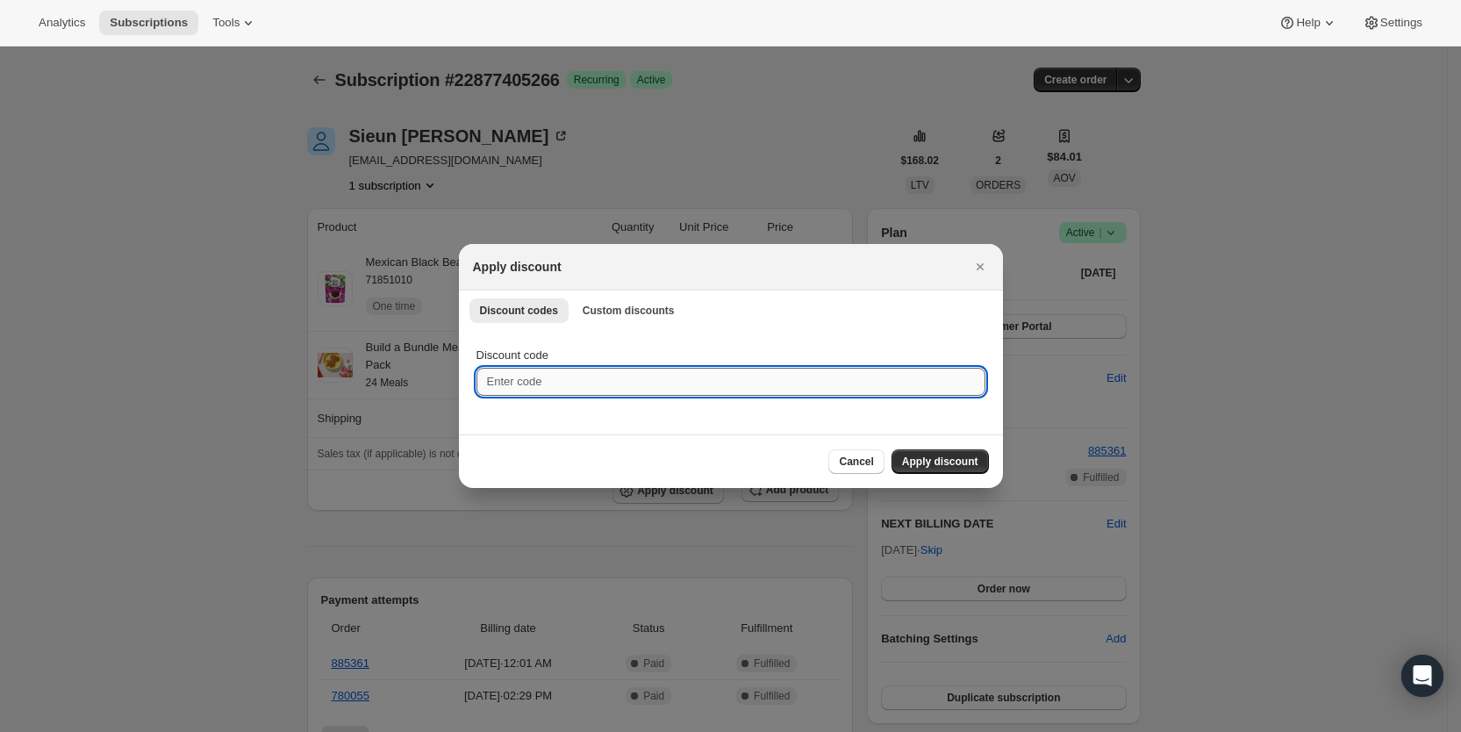
click at [570, 370] on input "Discount code" at bounding box center [730, 382] width 509 height 28
type input "ac_15"
click at [950, 461] on span "Apply discount" at bounding box center [940, 462] width 76 height 14
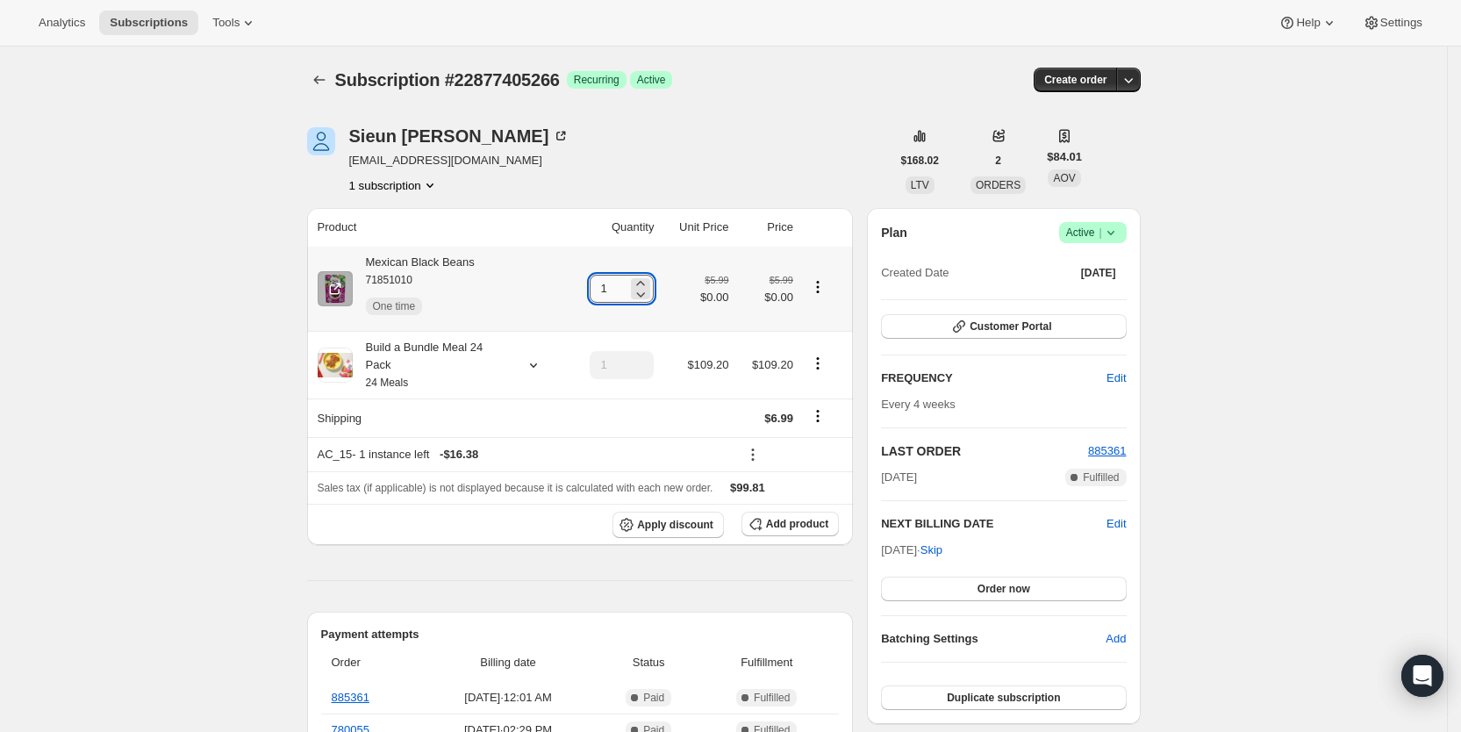
click at [618, 287] on input "1" at bounding box center [609, 289] width 38 height 28
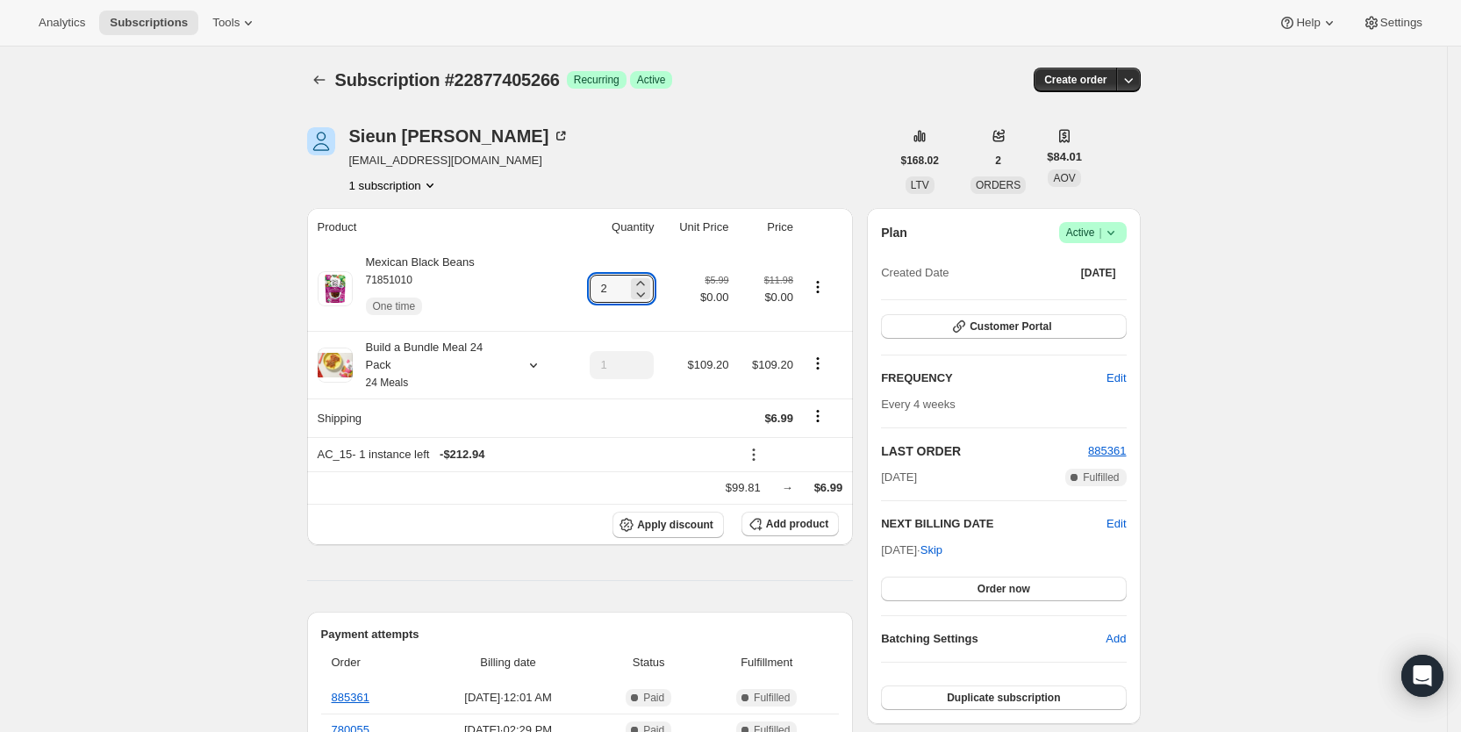
type input "2"
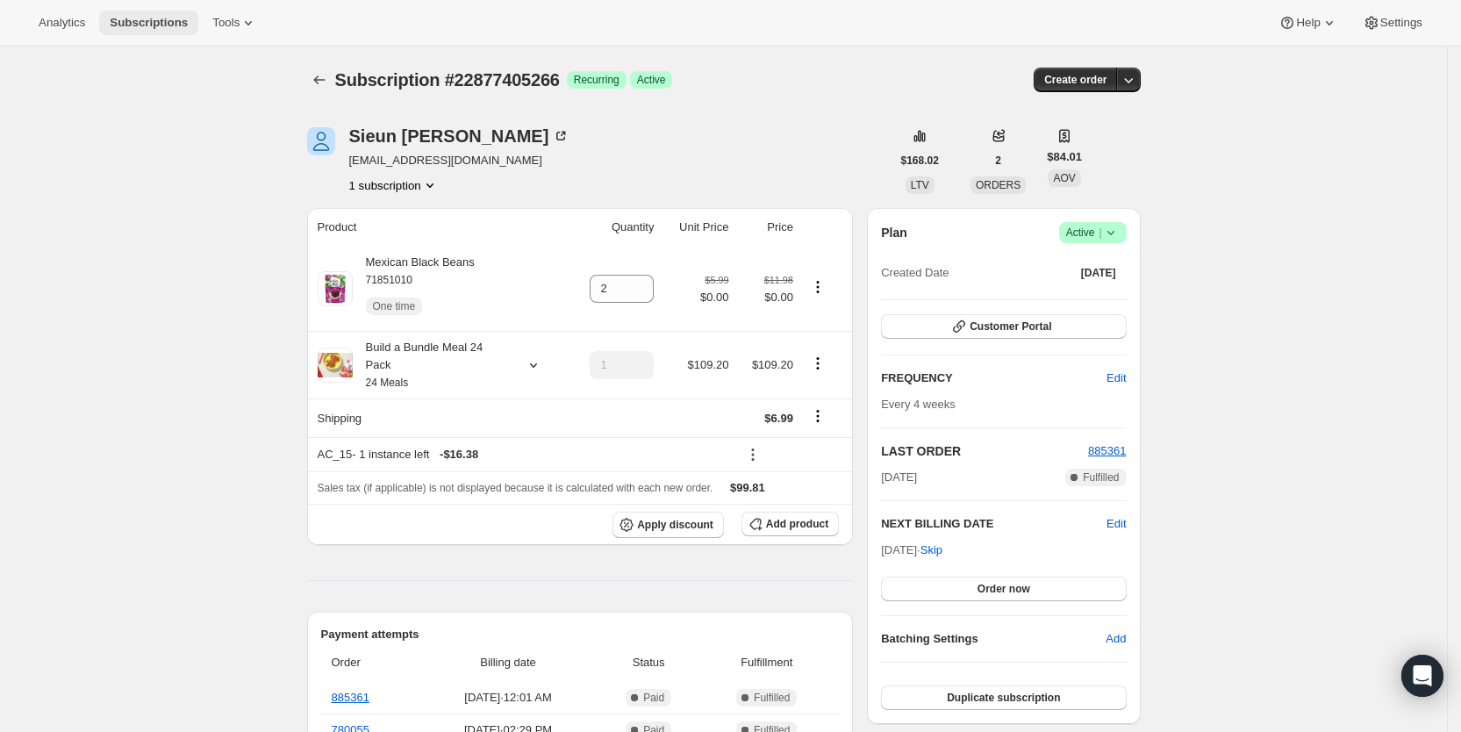
click at [130, 18] on span "Subscriptions" at bounding box center [149, 23] width 78 height 14
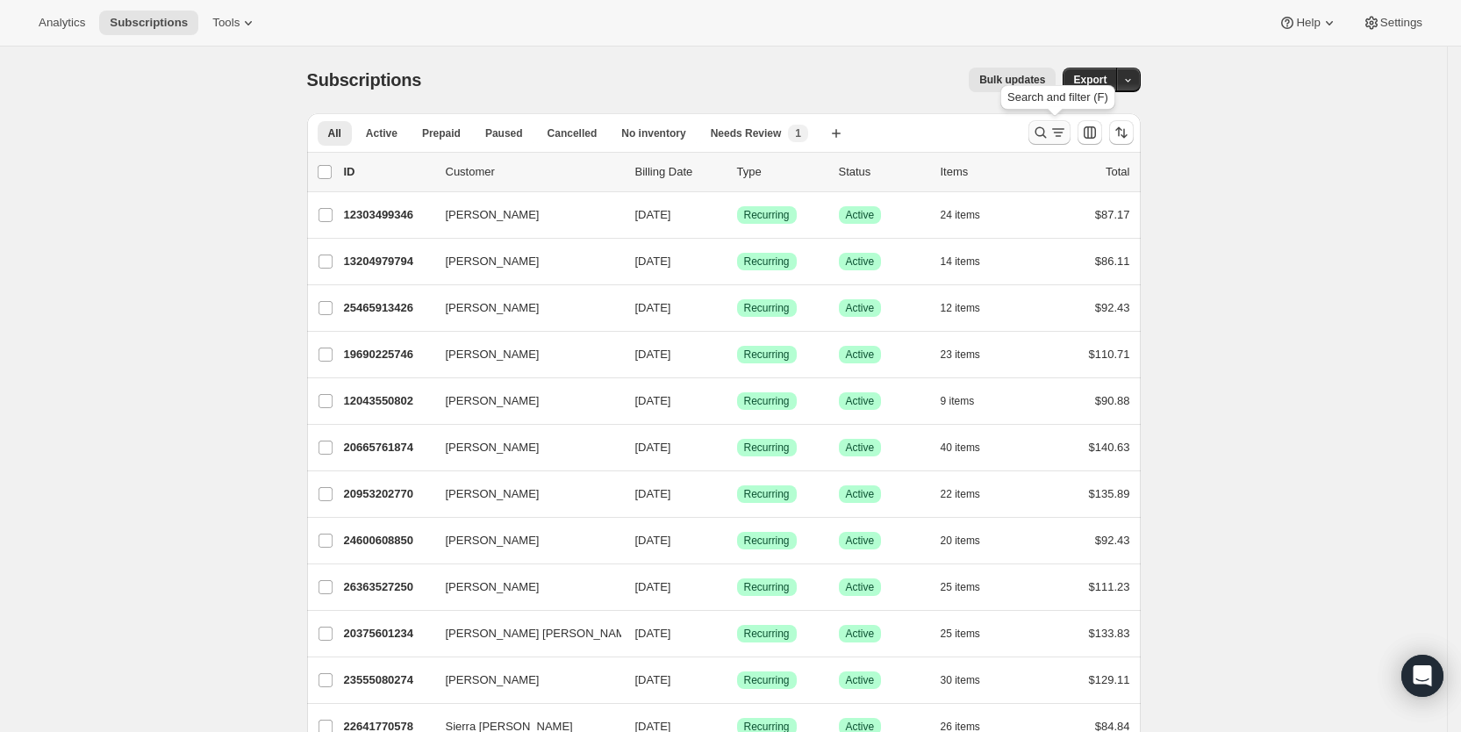
click at [1066, 130] on icon "Search and filter results" at bounding box center [1058, 133] width 18 height 18
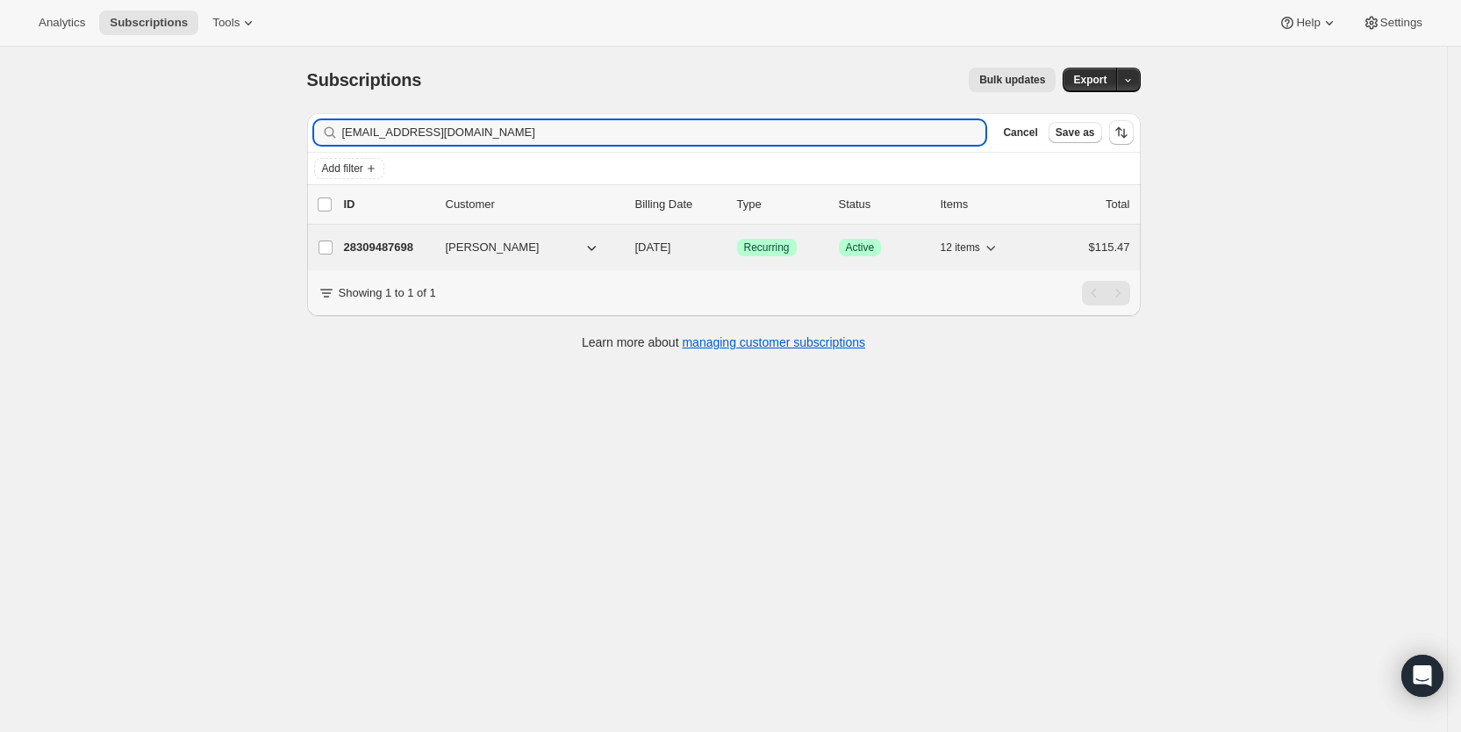
type input "[EMAIL_ADDRESS][DOMAIN_NAME]"
click at [671, 249] on span "[DATE]" at bounding box center [653, 246] width 36 height 13
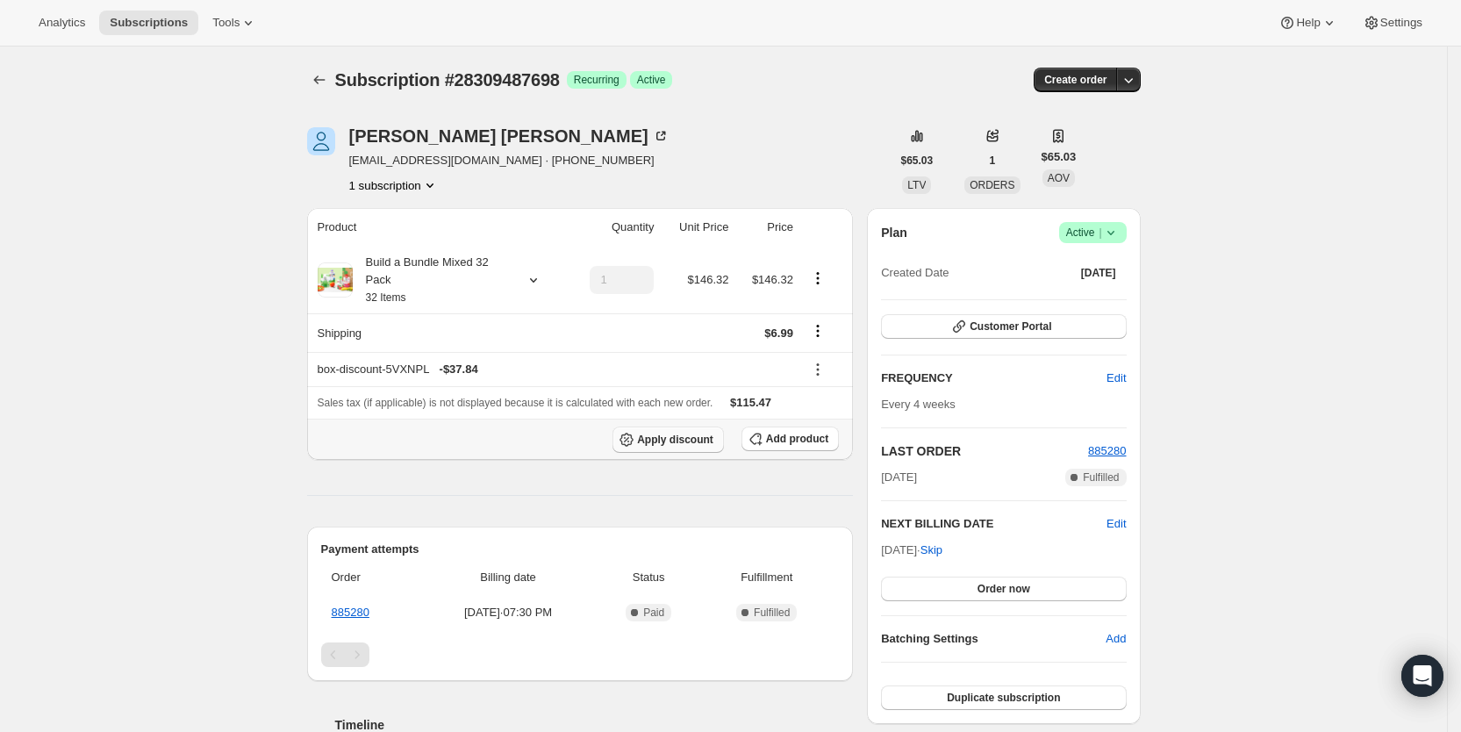
click at [722, 440] on button "Apply discount" at bounding box center [667, 439] width 111 height 26
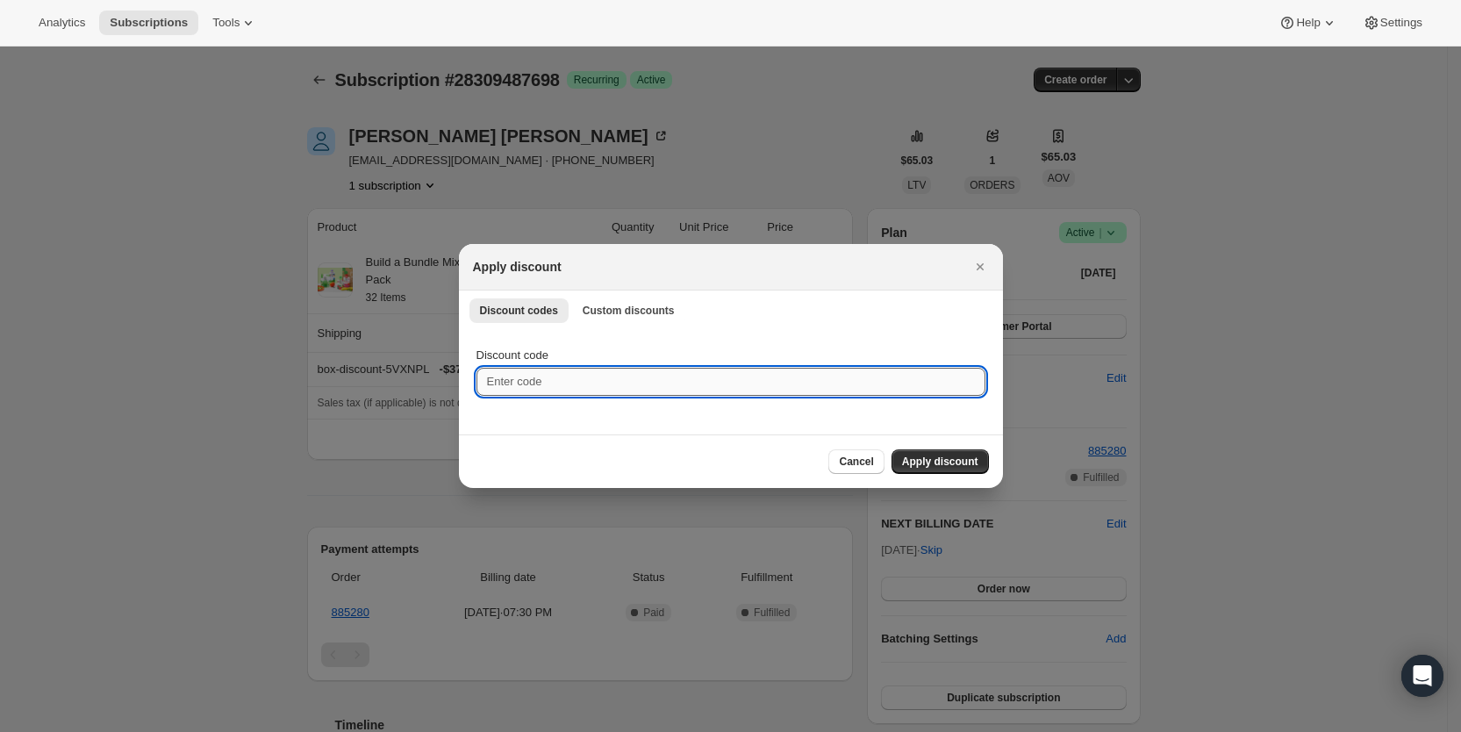
click at [624, 383] on input "Discount code" at bounding box center [730, 382] width 509 height 28
type input "cr_30"
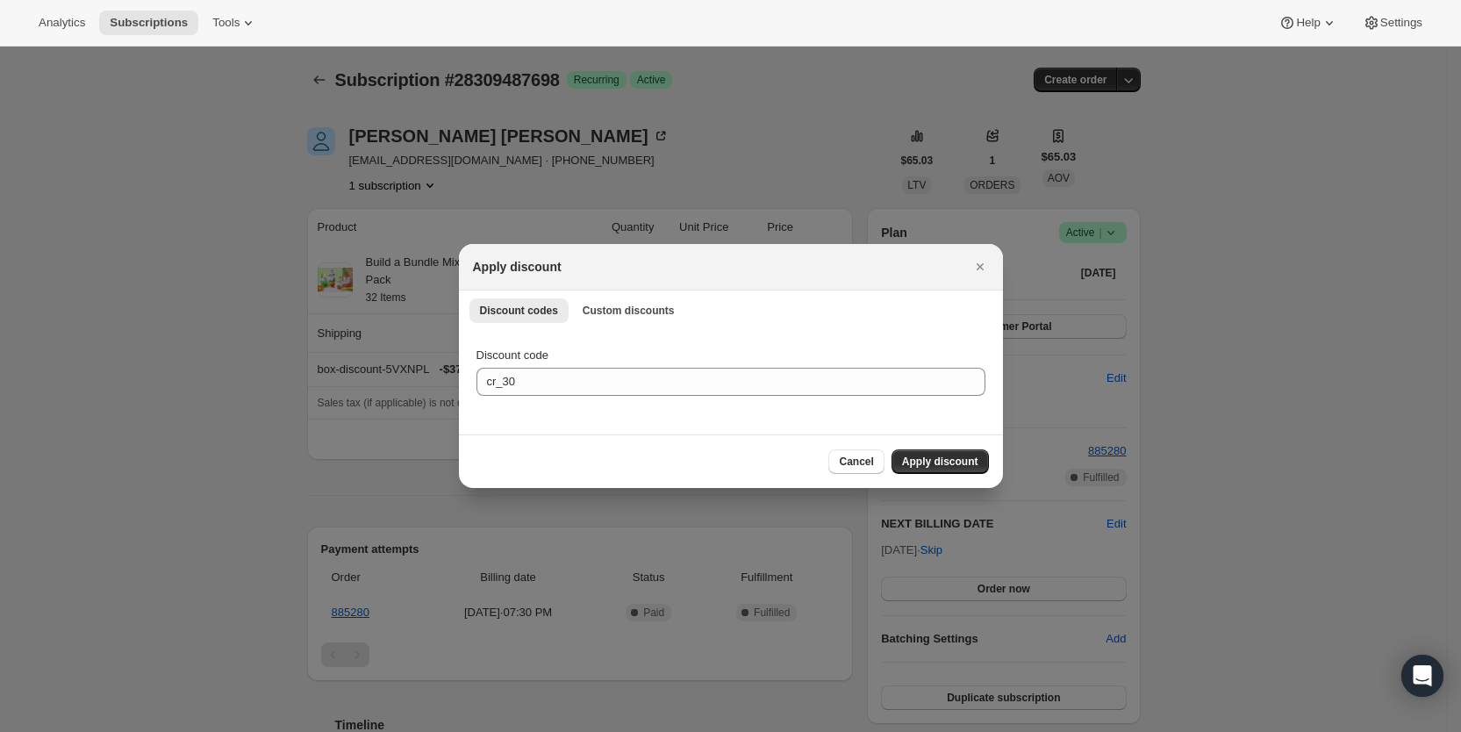
drag, startPoint x: 967, startPoint y: 462, endPoint x: 836, endPoint y: 397, distance: 145.6
click at [966, 461] on span "Apply discount" at bounding box center [940, 462] width 76 height 14
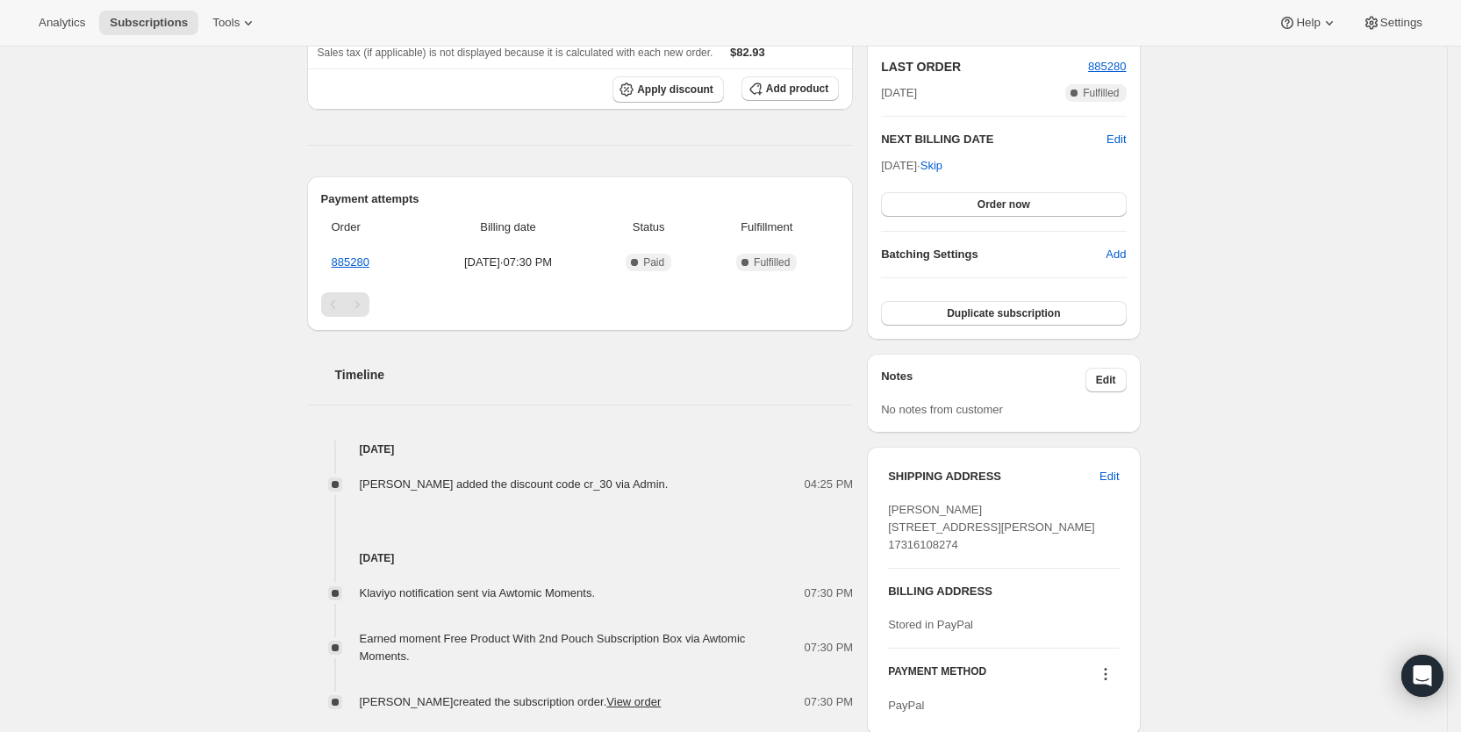
scroll to position [388, 0]
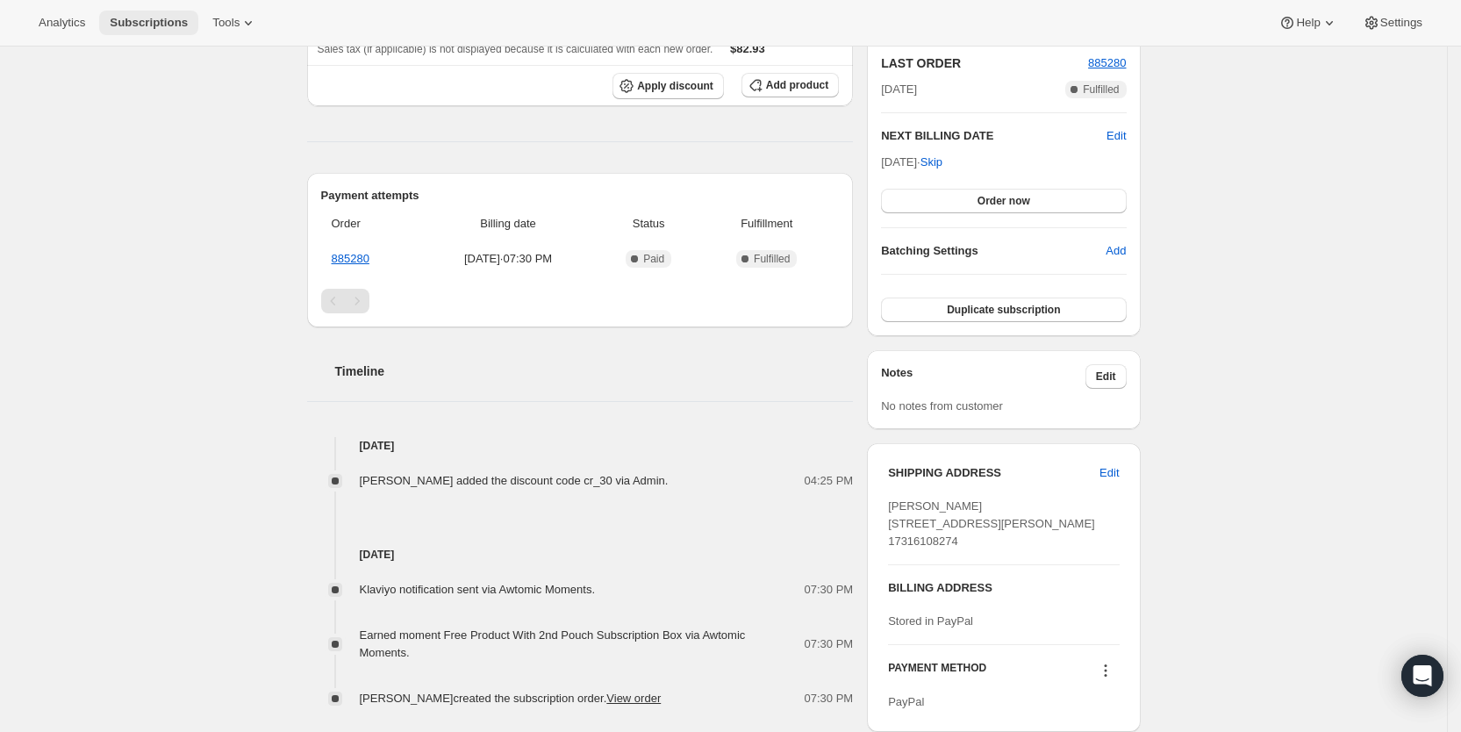
click at [171, 19] on span "Subscriptions" at bounding box center [149, 23] width 78 height 14
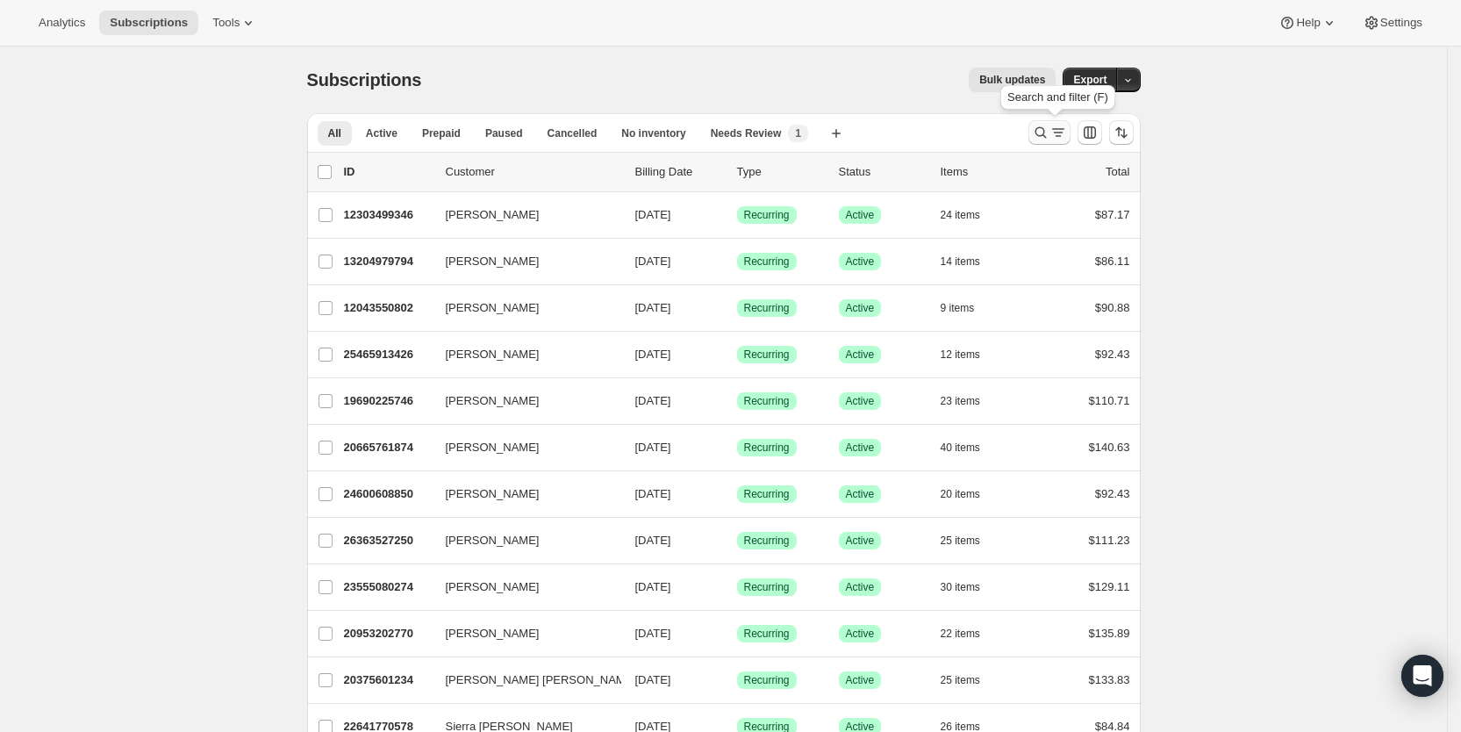
click at [1058, 134] on icon "Search and filter results" at bounding box center [1058, 133] width 18 height 18
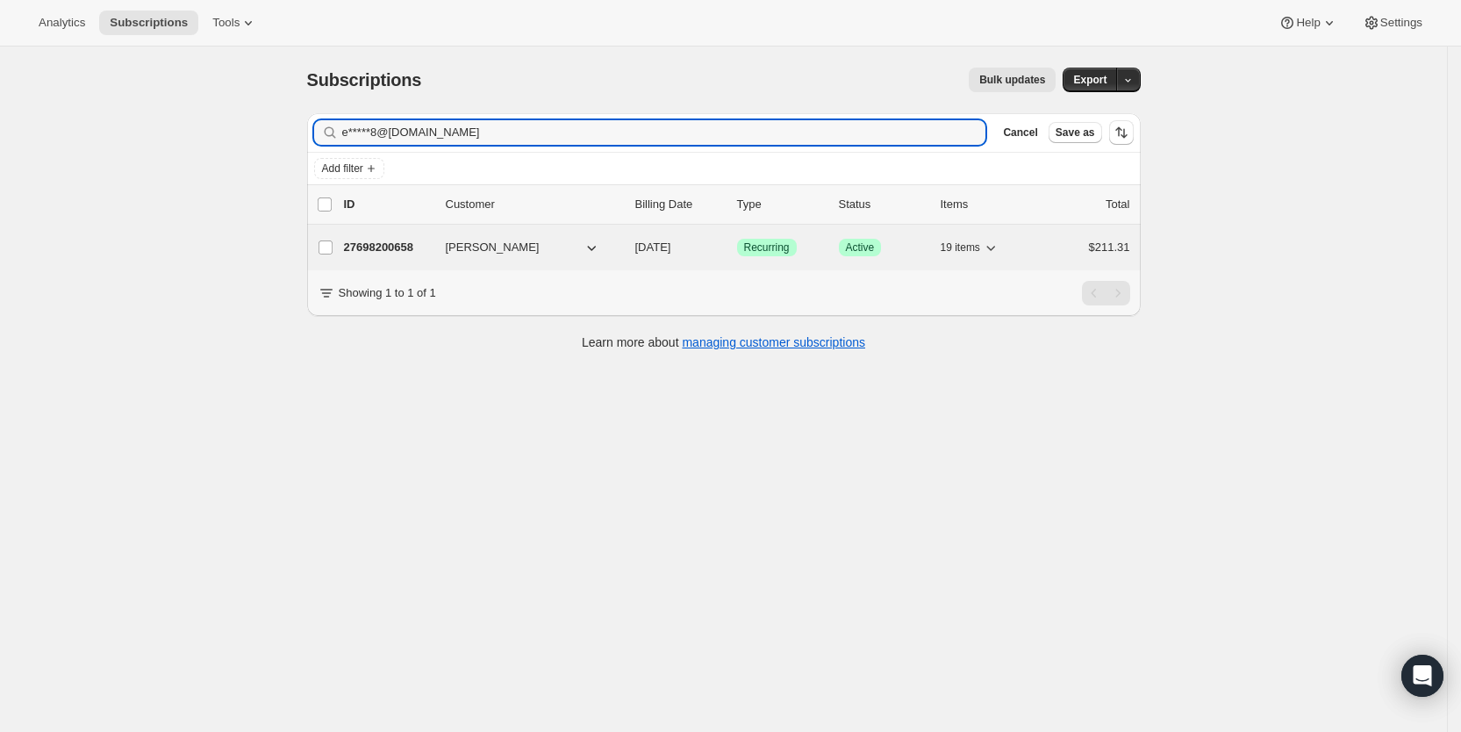
type input "e*****8@[DOMAIN_NAME]"
click at [671, 242] on span "[DATE]" at bounding box center [653, 246] width 36 height 13
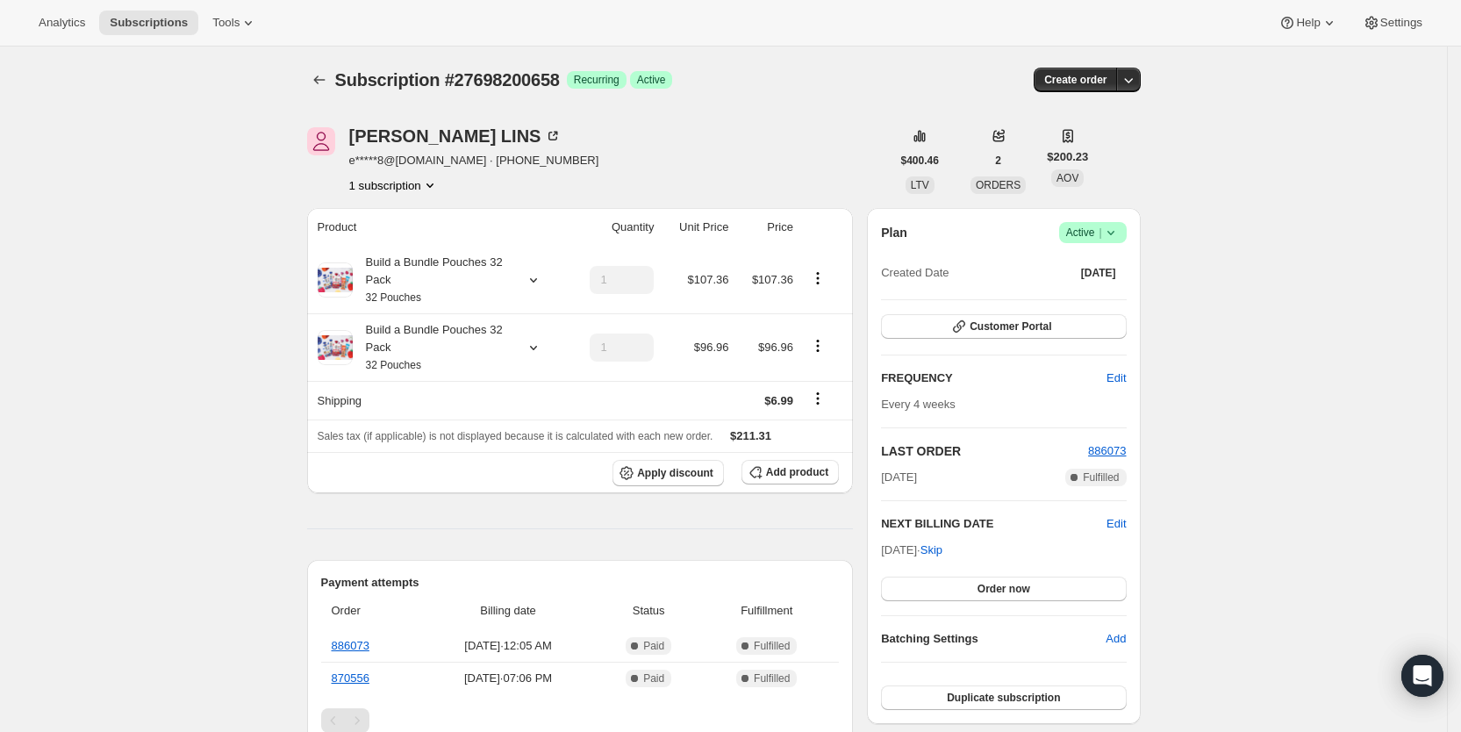
click at [1114, 233] on icon at bounding box center [1109, 233] width 7 height 4
click at [1110, 296] on span "Cancel subscription" at bounding box center [1099, 296] width 99 height 13
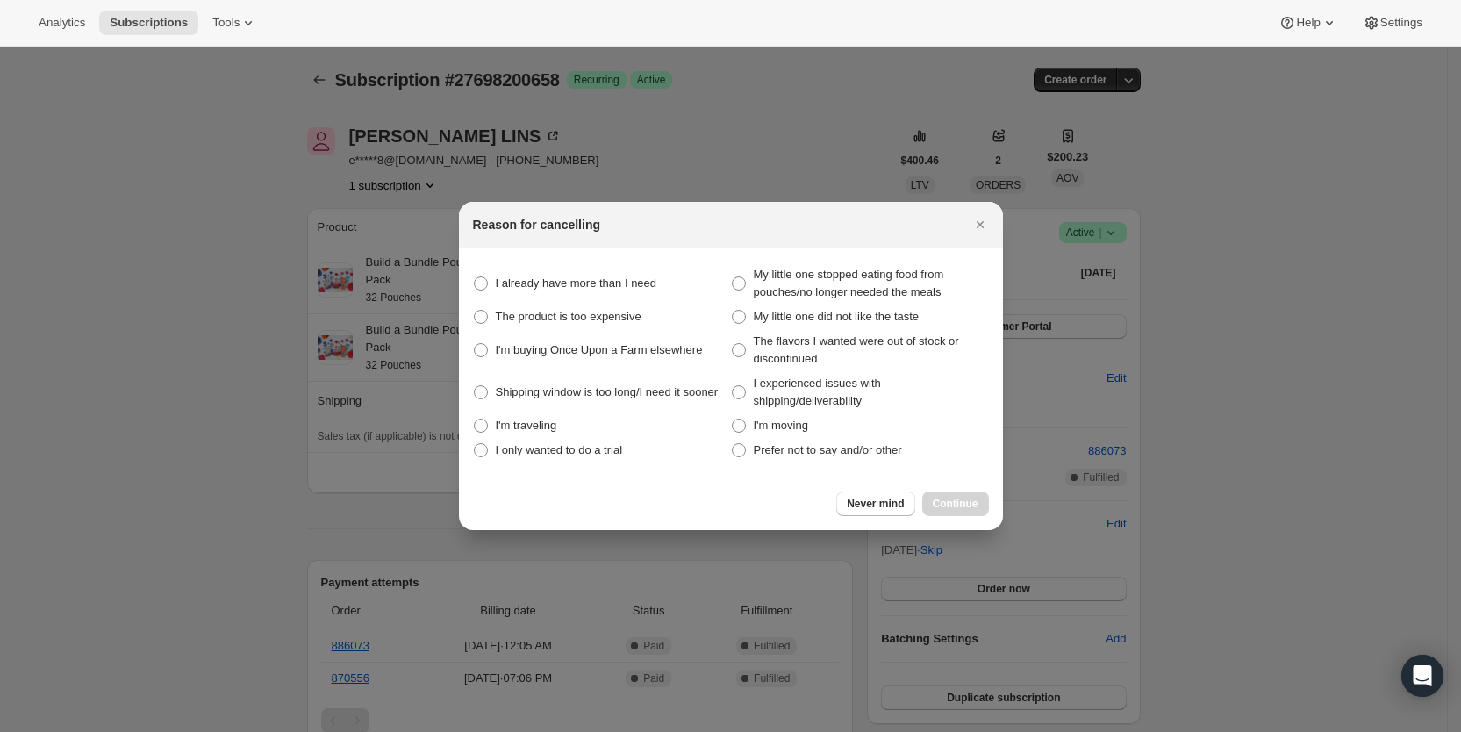
drag, startPoint x: 768, startPoint y: 450, endPoint x: 920, endPoint y: 494, distance: 158.0
click at [770, 450] on span "Prefer not to say and/or other" at bounding box center [828, 449] width 148 height 13
click at [733, 444] on other "Prefer not to say and/or other" at bounding box center [732, 443] width 1 height 1
radio other "true"
click at [938, 497] on span "Continue" at bounding box center [956, 504] width 46 height 14
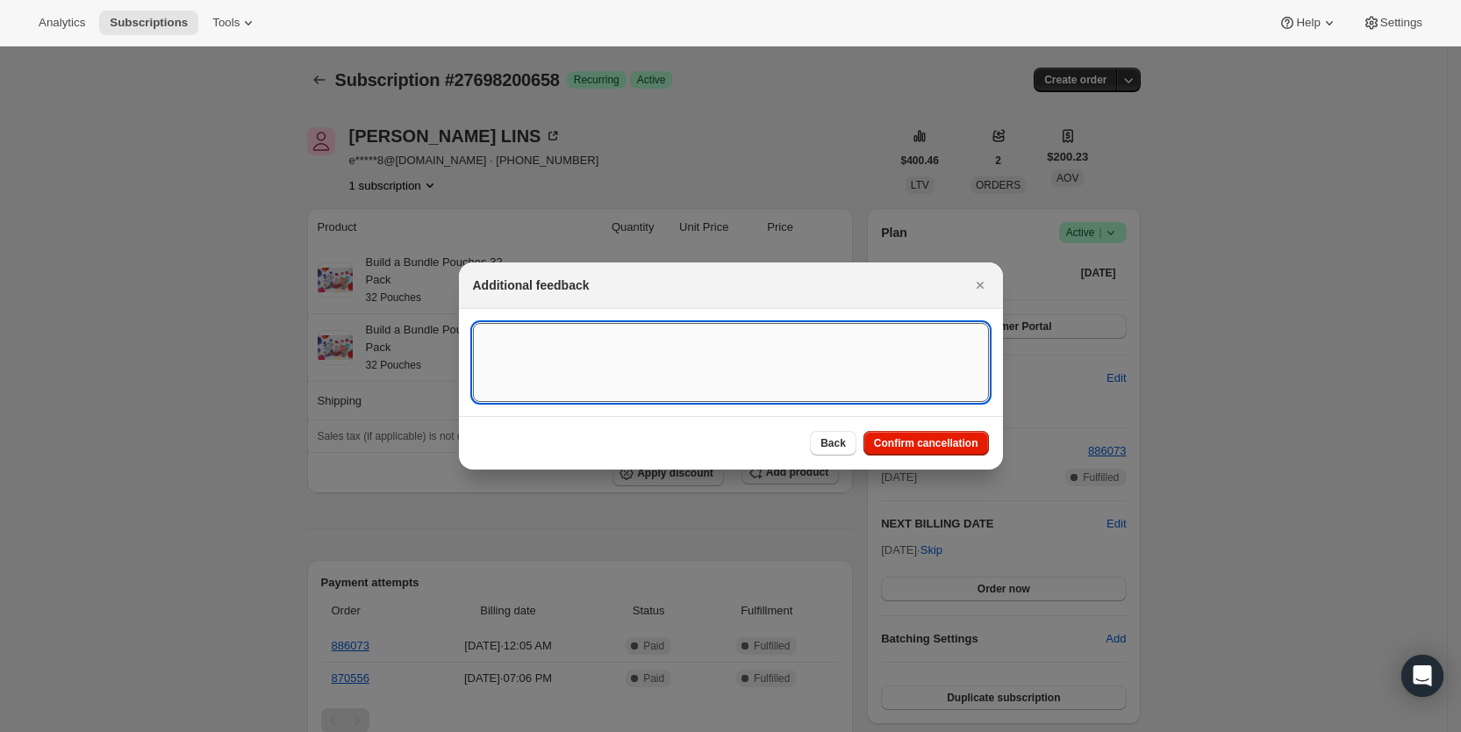
click at [546, 331] on textarea ":r4sd:" at bounding box center [731, 362] width 516 height 79
type textarea "Customer can't access account, SY"
click at [929, 441] on span "Confirm cancellation" at bounding box center [926, 443] width 104 height 14
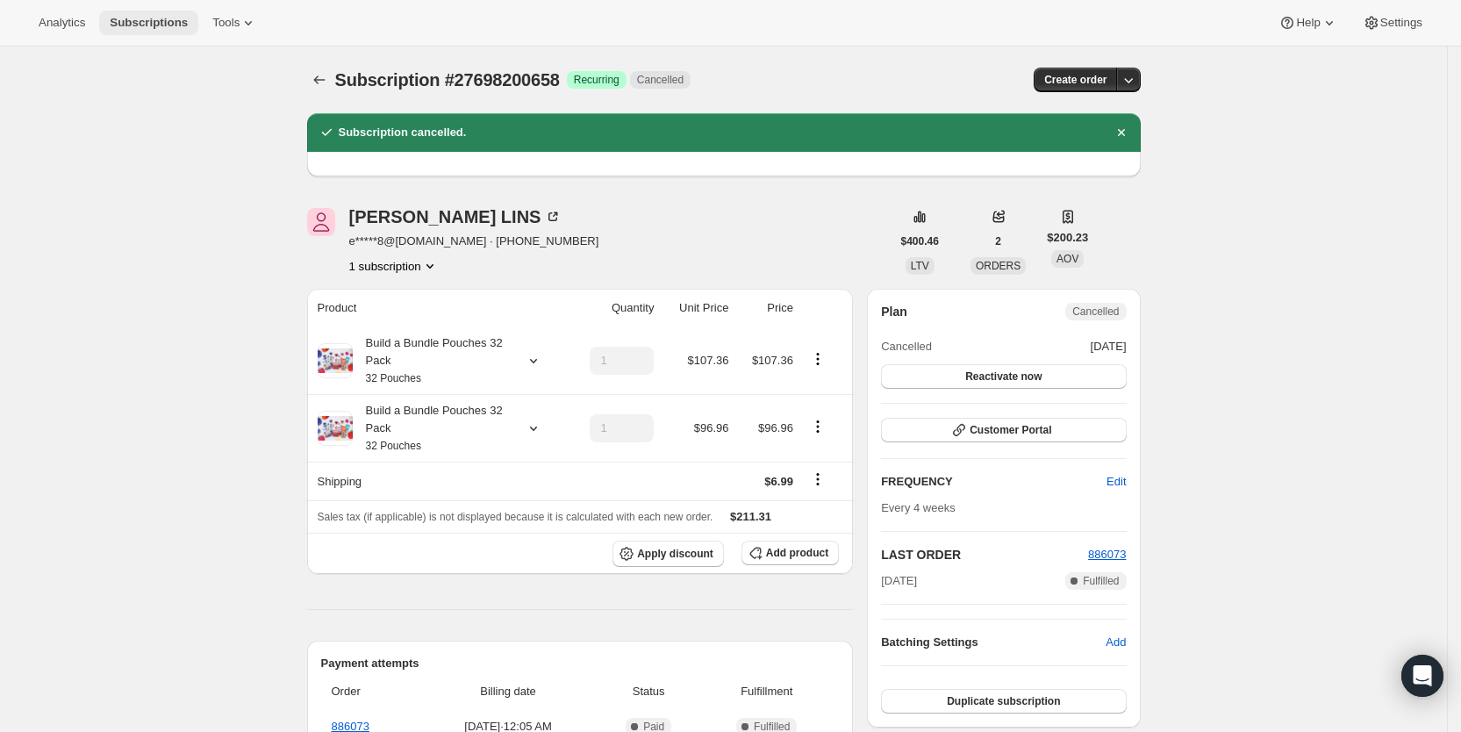
click at [149, 12] on button "Subscriptions" at bounding box center [148, 23] width 99 height 25
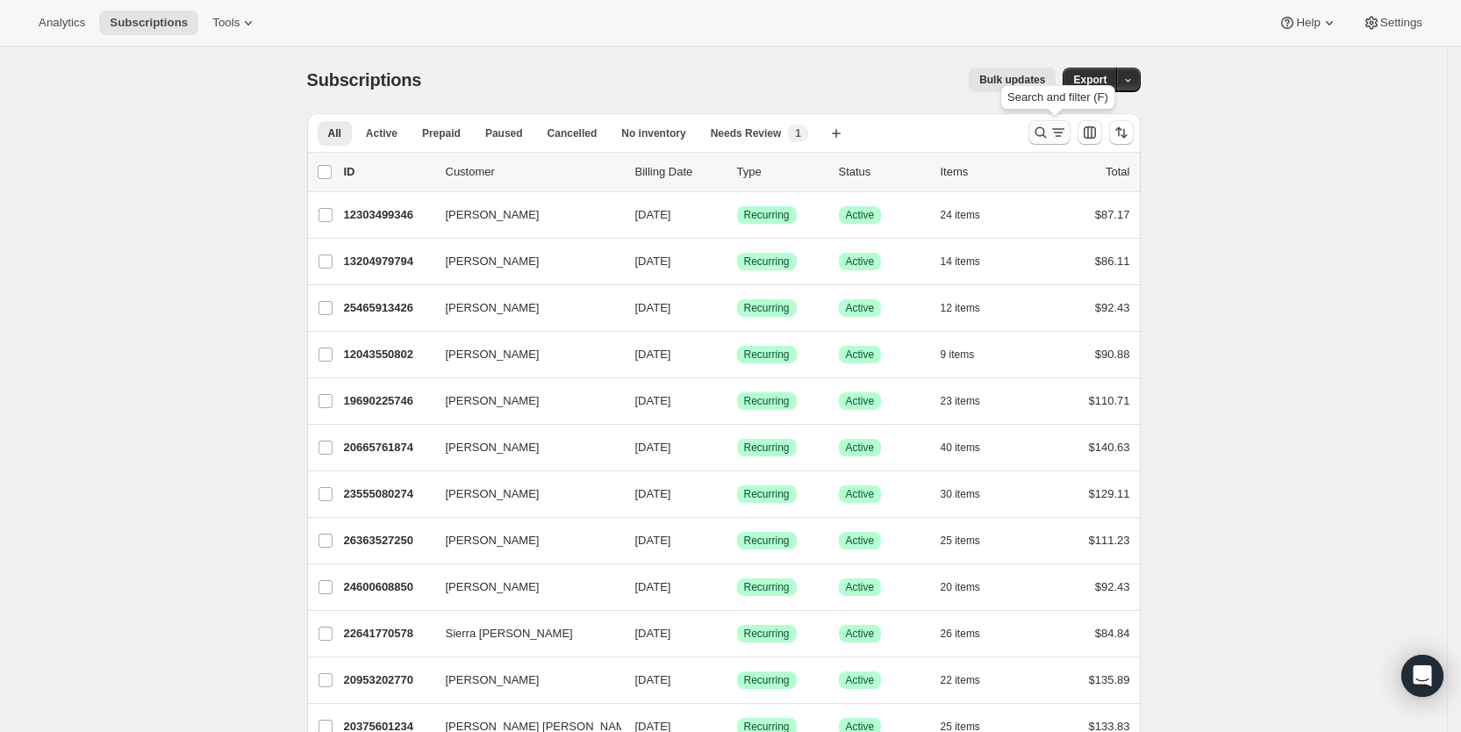
click at [1058, 132] on icon "Search and filter results" at bounding box center [1058, 133] width 18 height 18
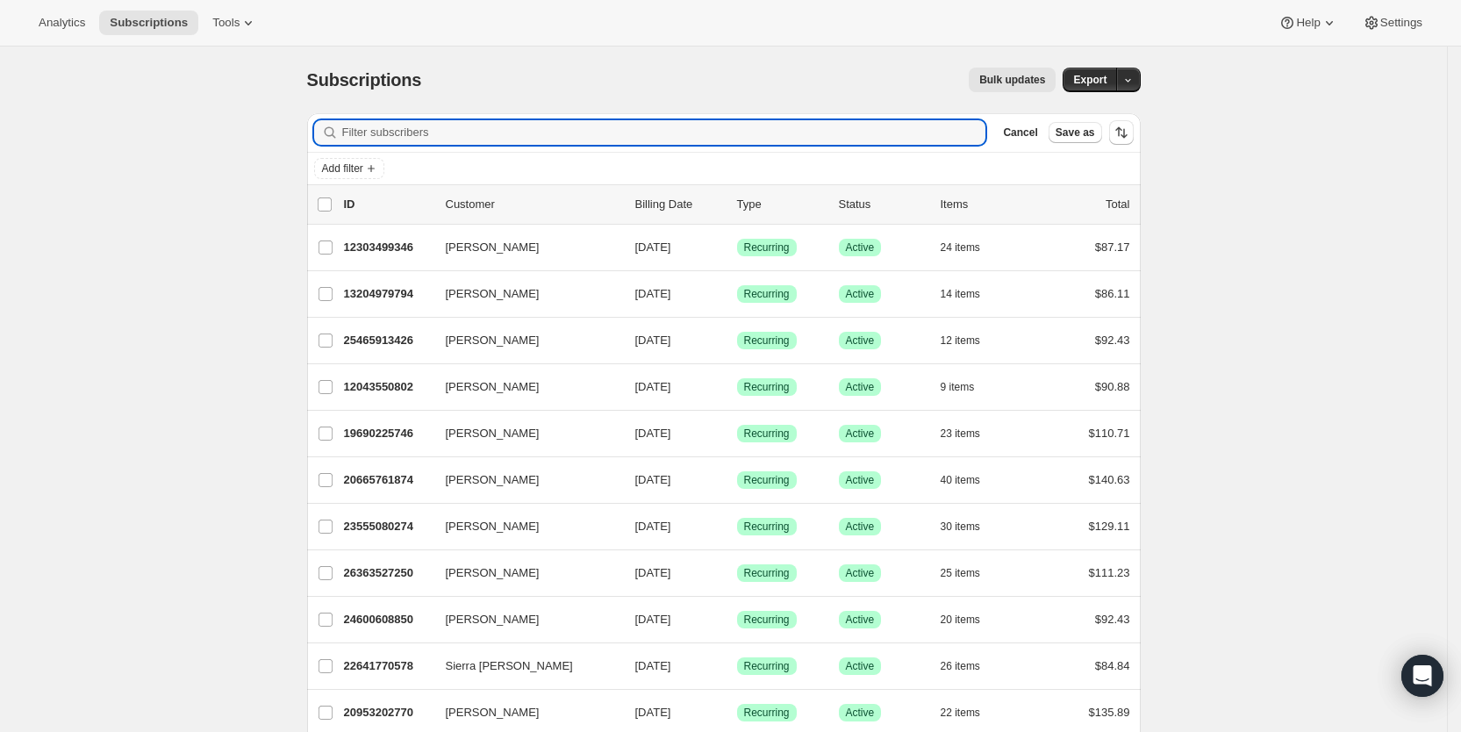
paste input "[EMAIL_ADDRESS][DOMAIN_NAME]"
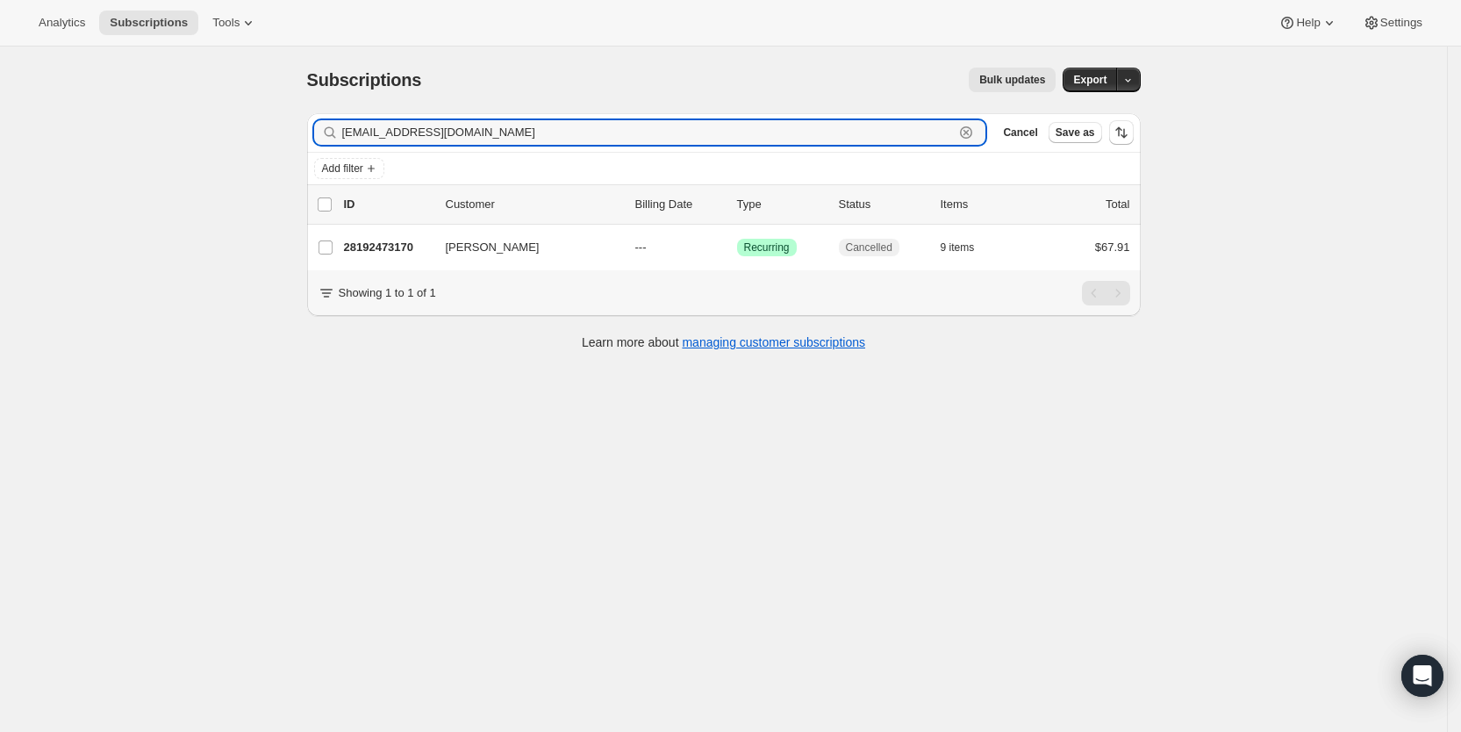
type input "[EMAIL_ADDRESS][DOMAIN_NAME]"
